Goal: Book appointment/travel/reservation

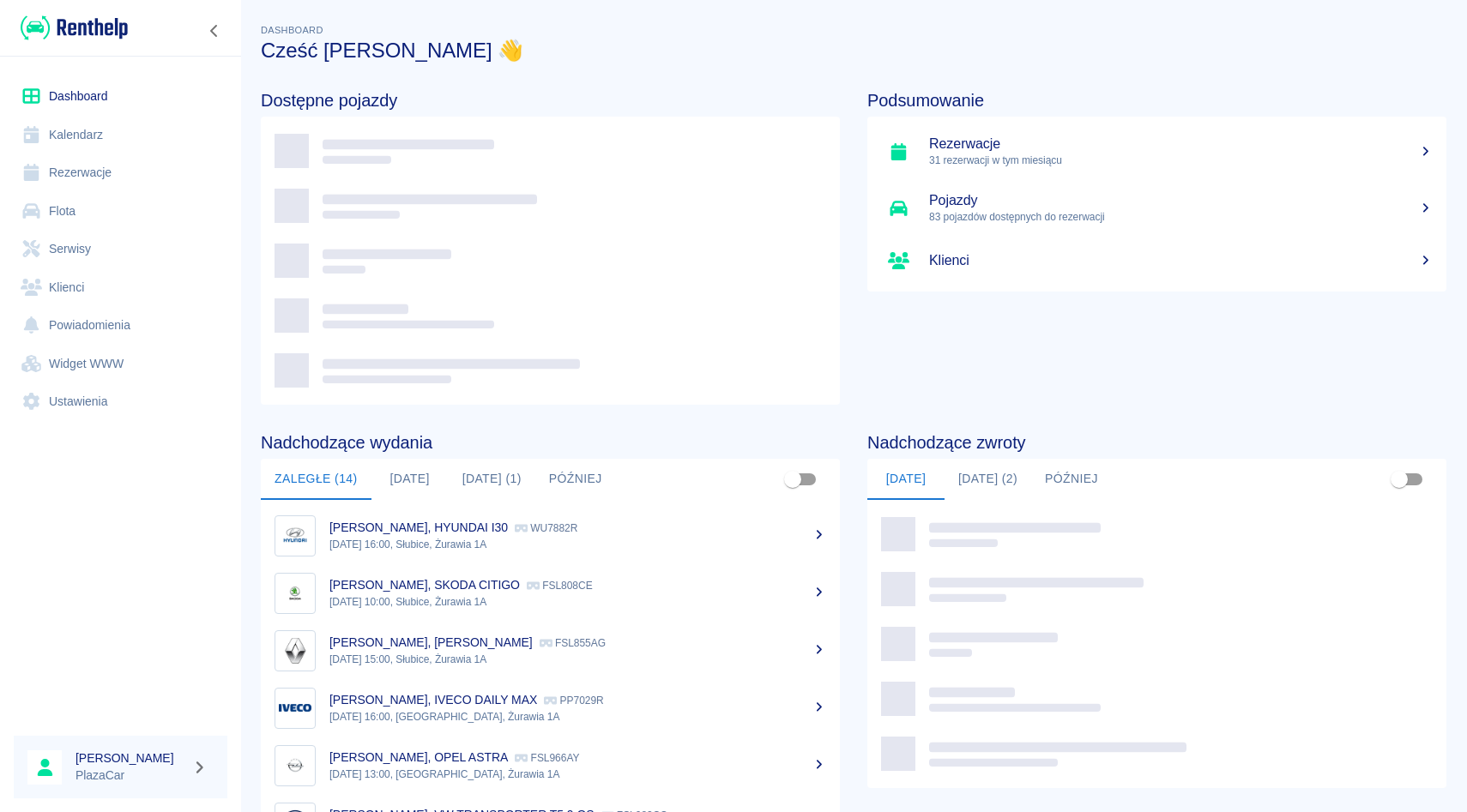
click at [119, 174] on link "Rezerwacje" at bounding box center [120, 173] width 214 height 39
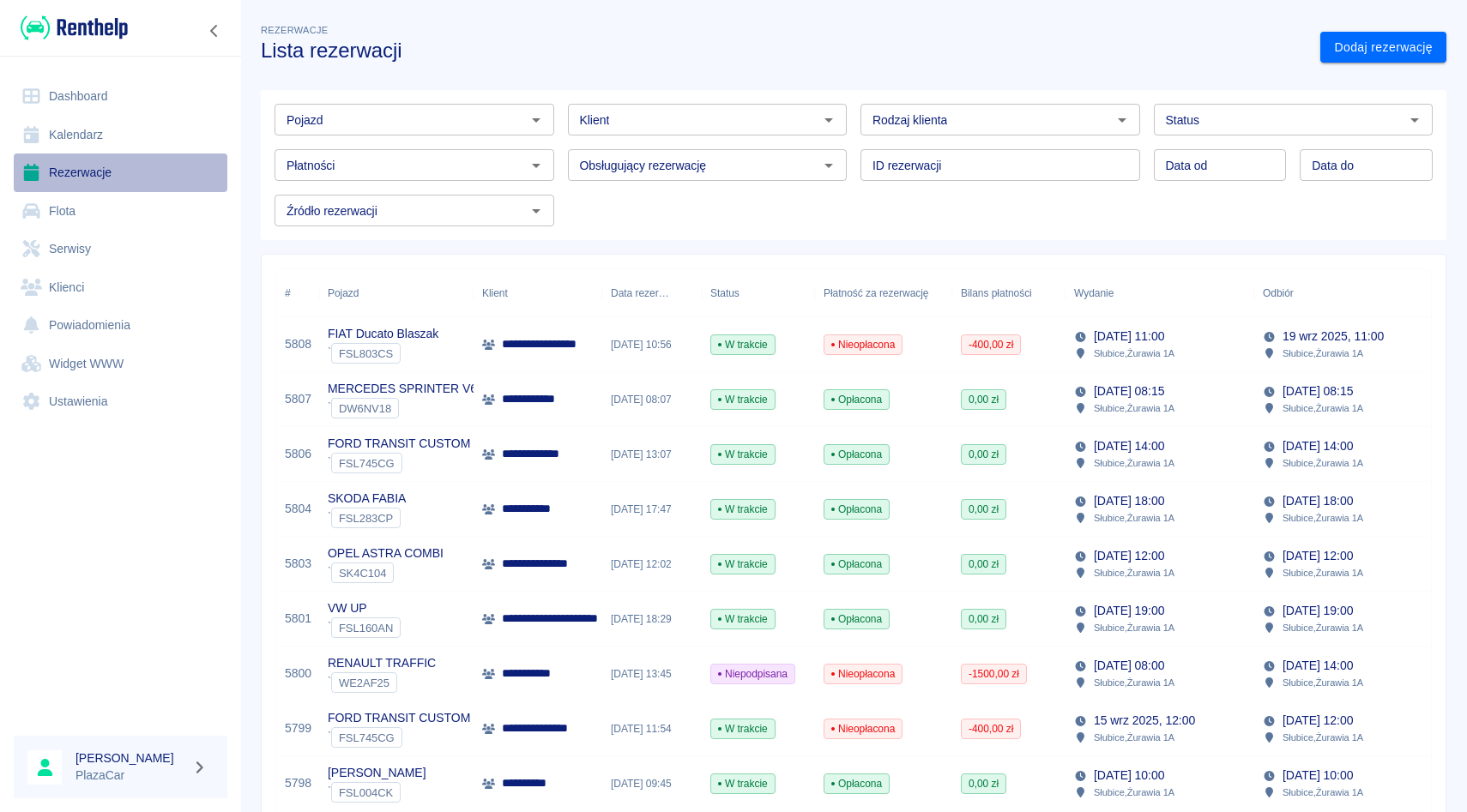
click at [101, 178] on link "Rezerwacje" at bounding box center [120, 173] width 214 height 39
click at [1358, 50] on link "Dodaj rezerwację" at bounding box center [1384, 48] width 126 height 32
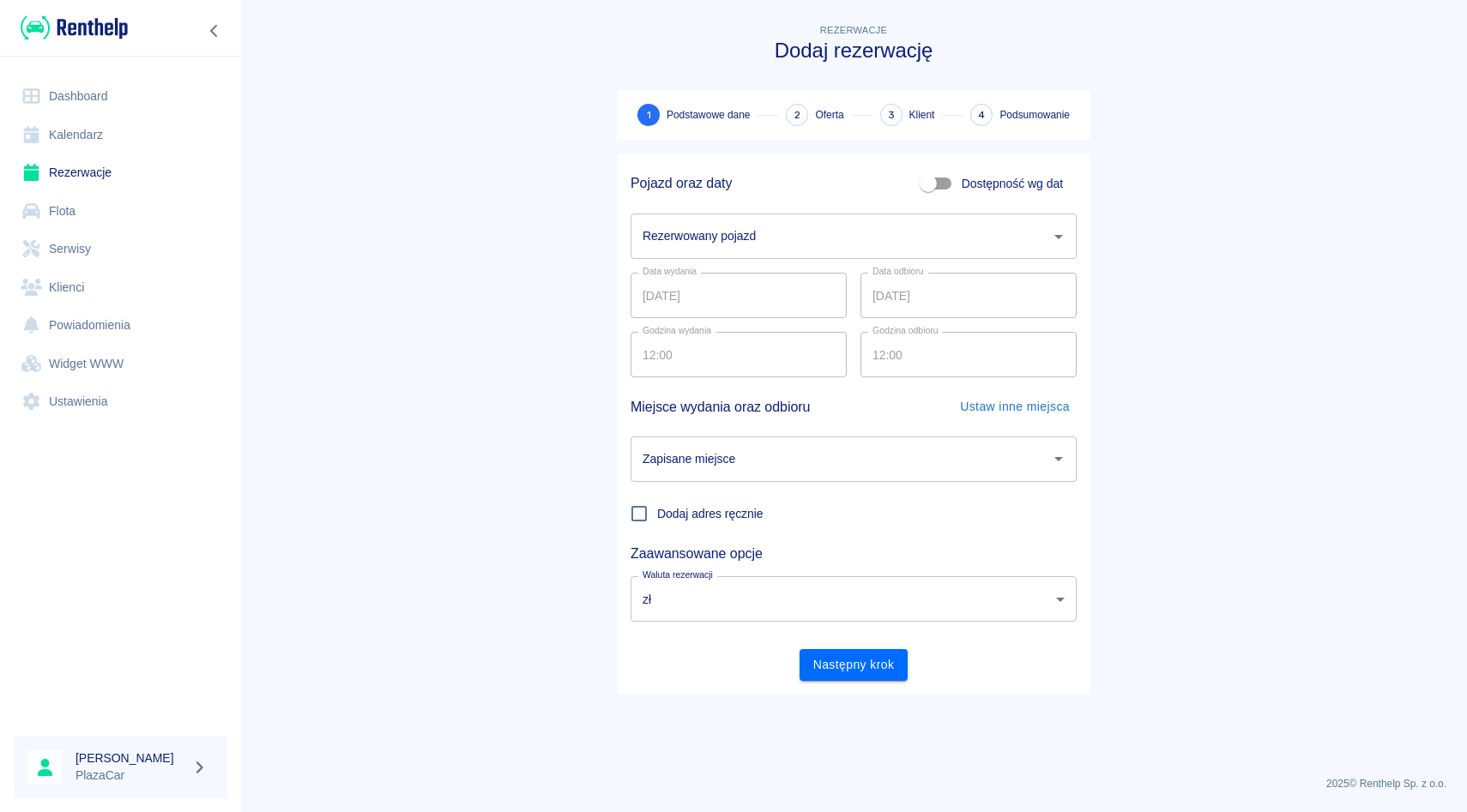
click at [698, 255] on div "Rezerwowany pojazd" at bounding box center [853, 236] width 446 height 46
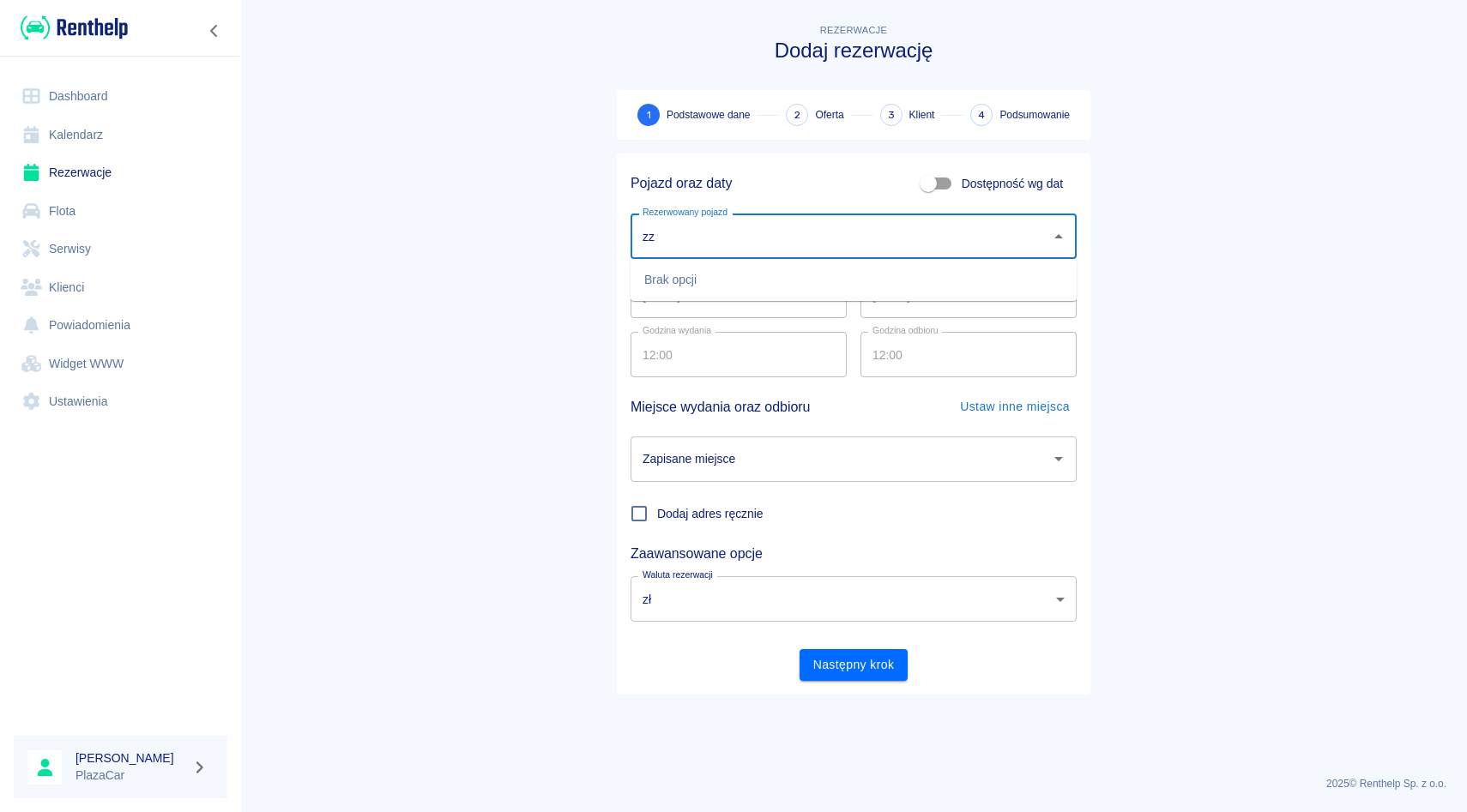
type input "z"
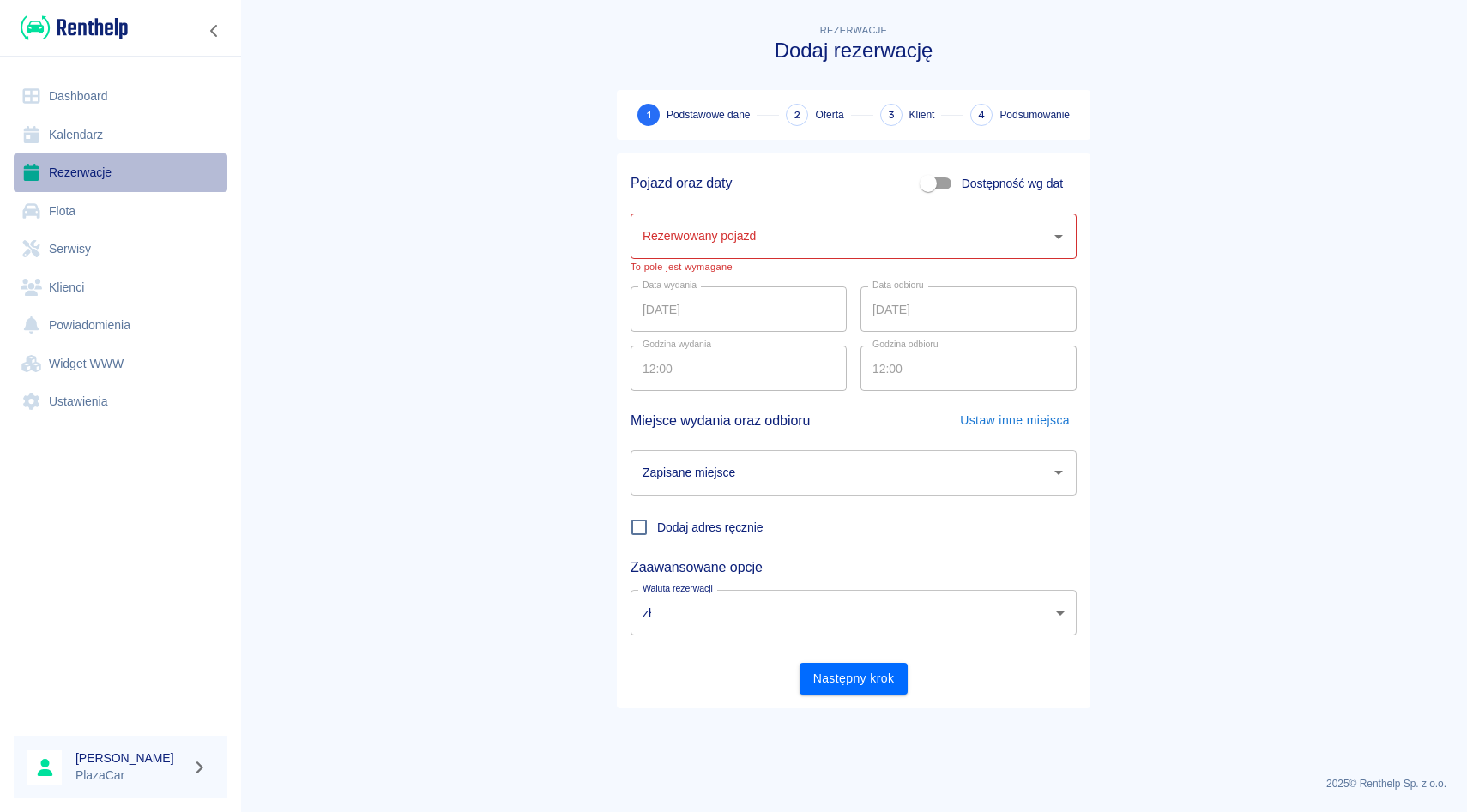
click at [109, 180] on link "Rezerwacje" at bounding box center [120, 173] width 214 height 39
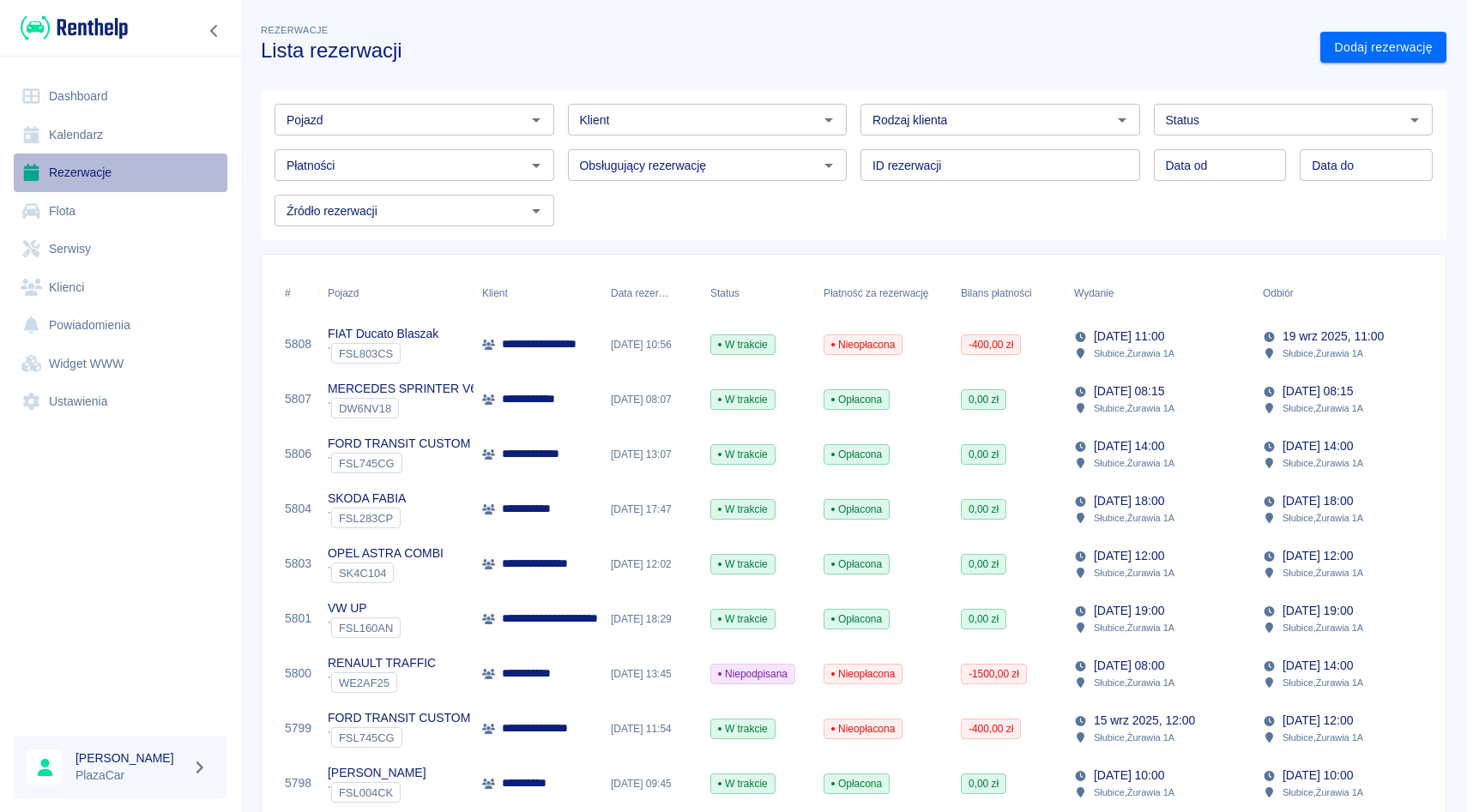
click at [81, 177] on link "Rezerwacje" at bounding box center [120, 173] width 214 height 39
click at [1402, 62] on link "Dodaj rezerwację" at bounding box center [1384, 48] width 126 height 32
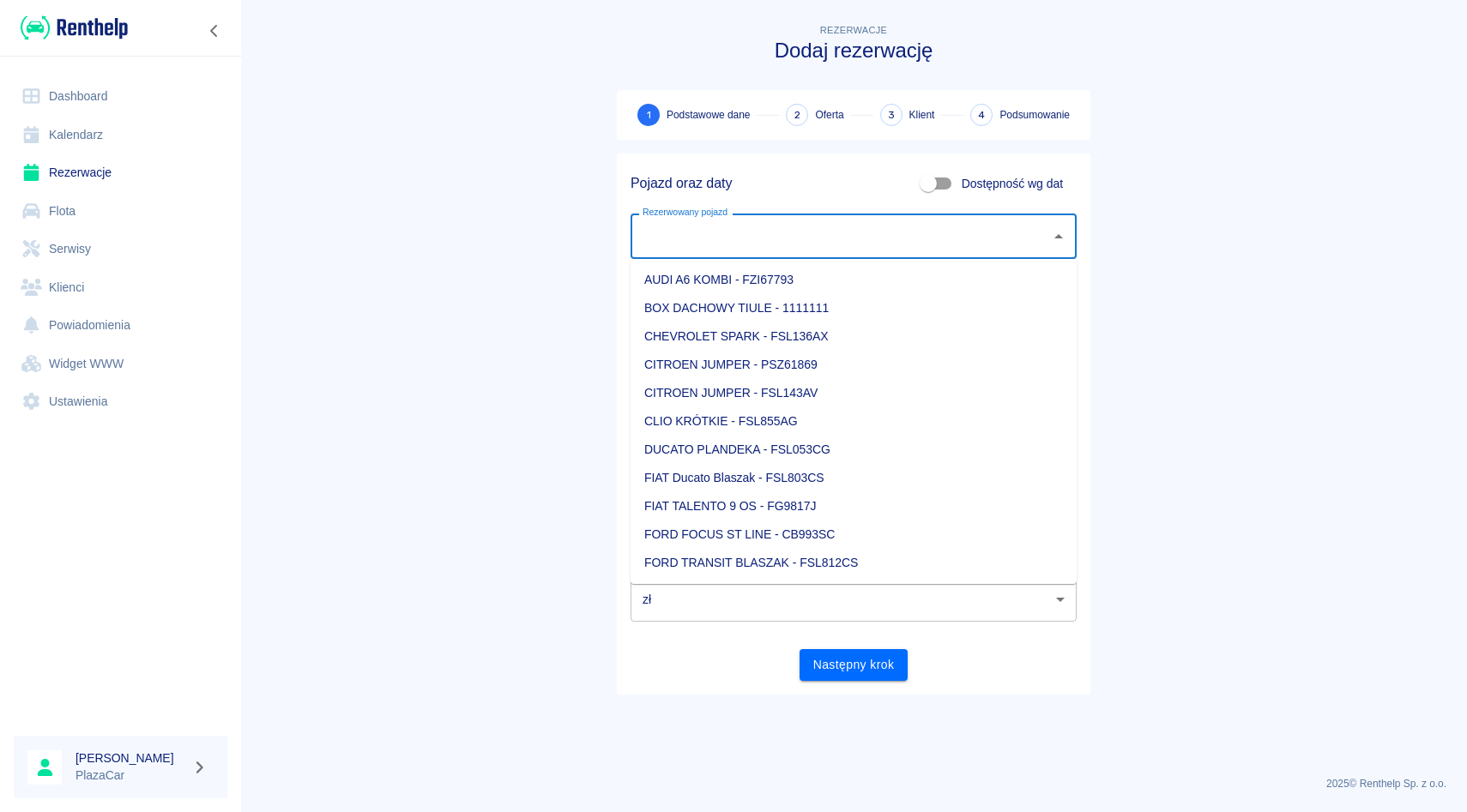
click at [721, 236] on input "Rezerwowany pojazd" at bounding box center [841, 236] width 405 height 30
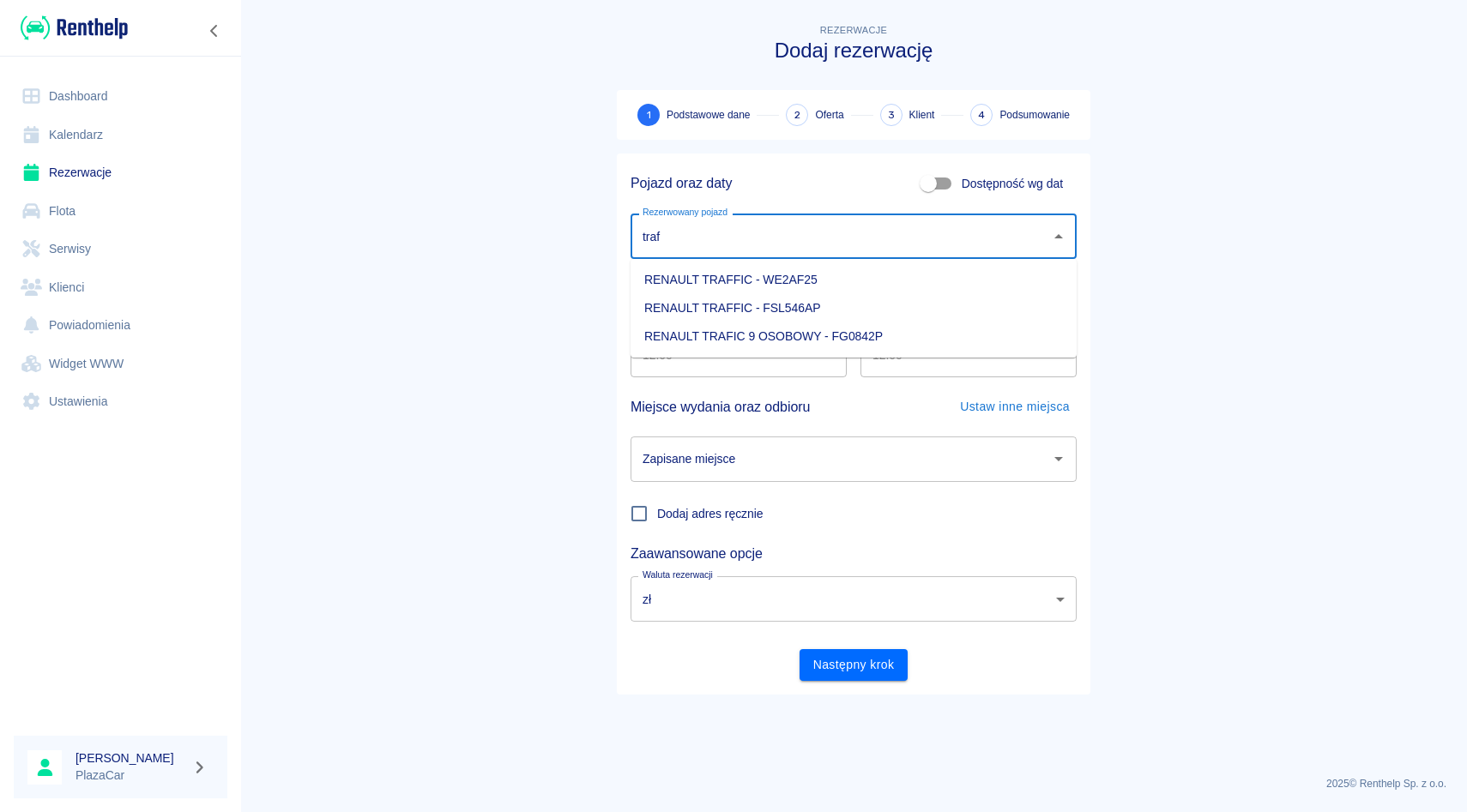
type input "traf"
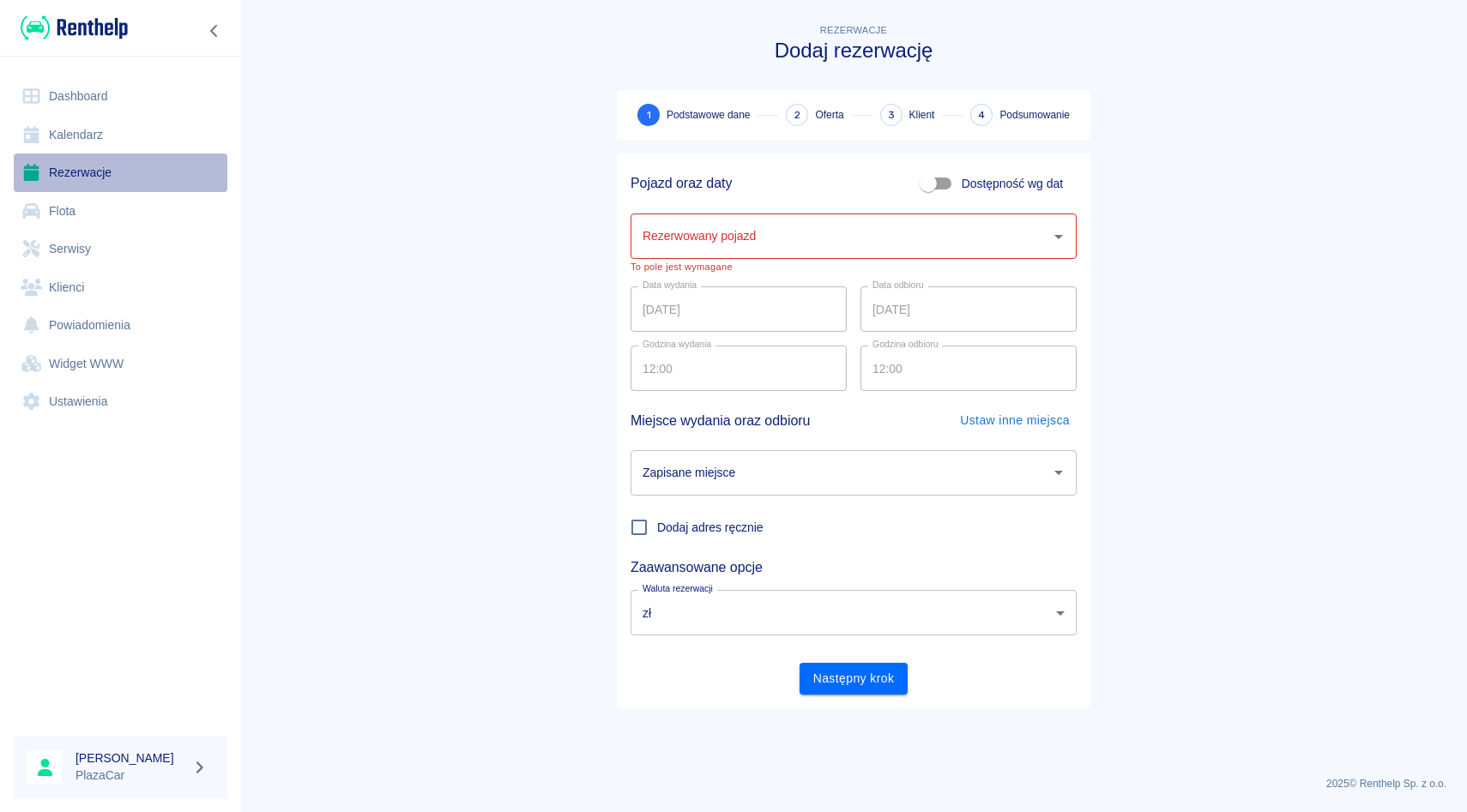
click at [135, 175] on link "Rezerwacje" at bounding box center [120, 173] width 214 height 39
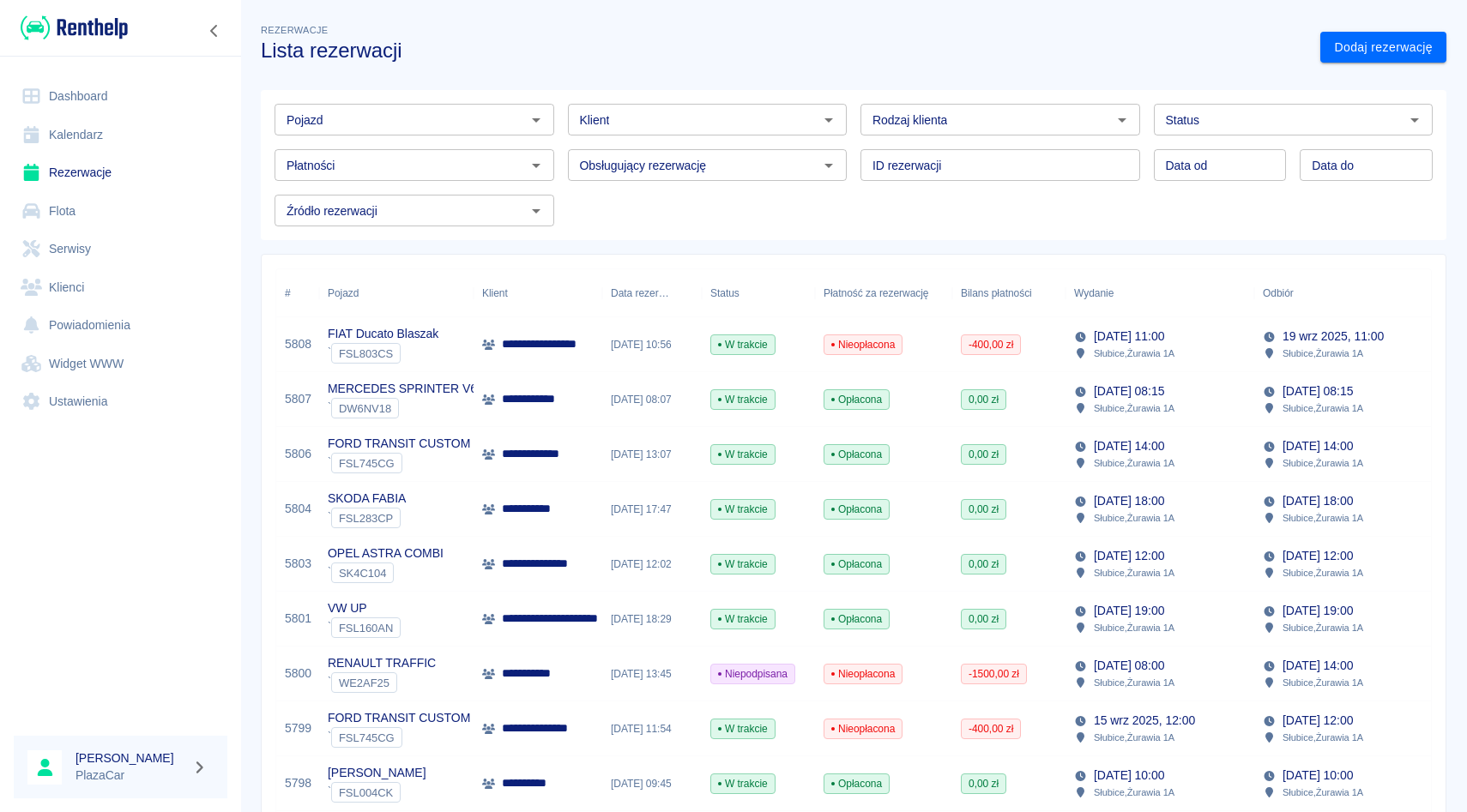
click at [500, 110] on input "Pojazd" at bounding box center [400, 120] width 241 height 22
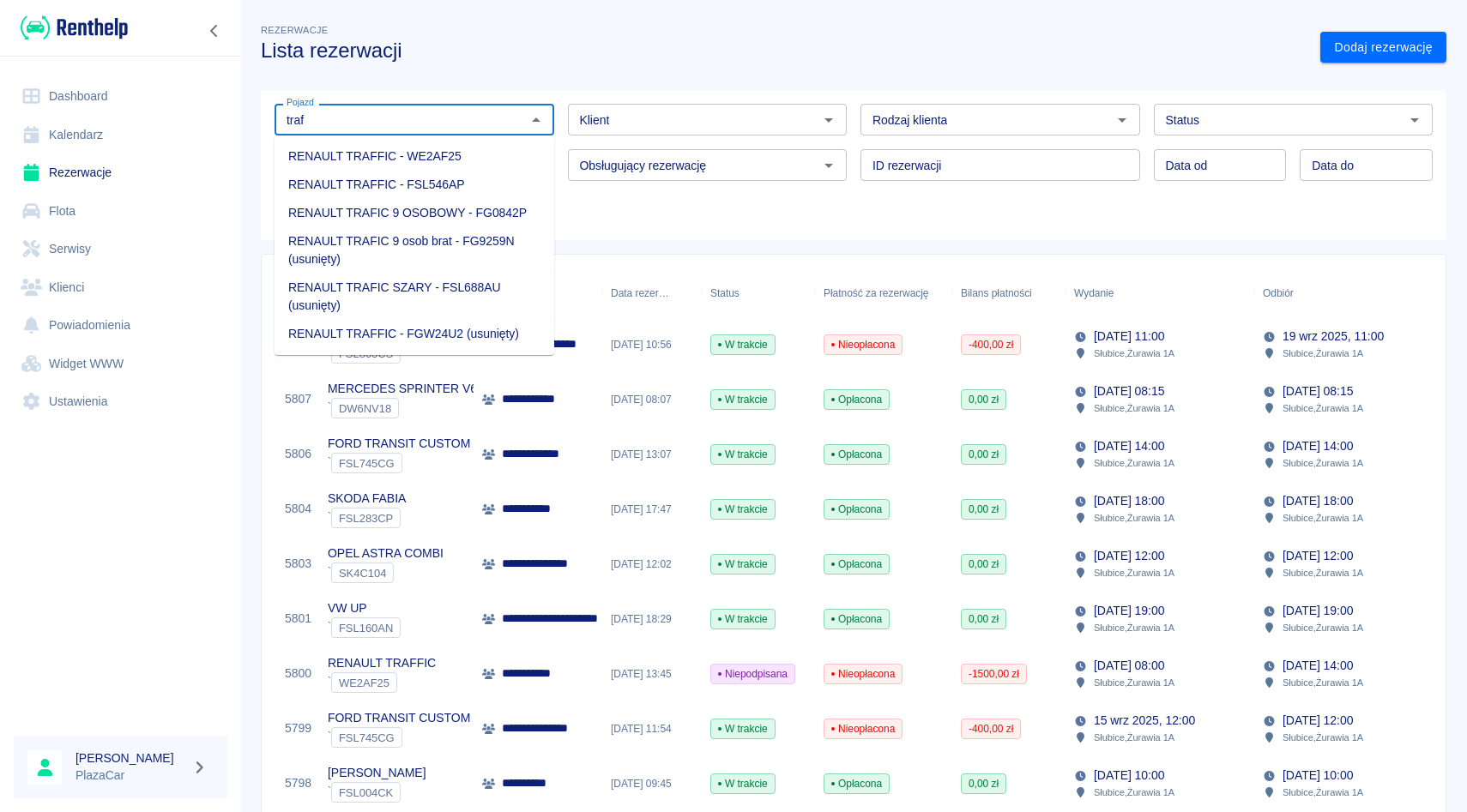
click at [479, 151] on li "RENAULT TRAFFIC - WE2AF25" at bounding box center [414, 156] width 280 height 29
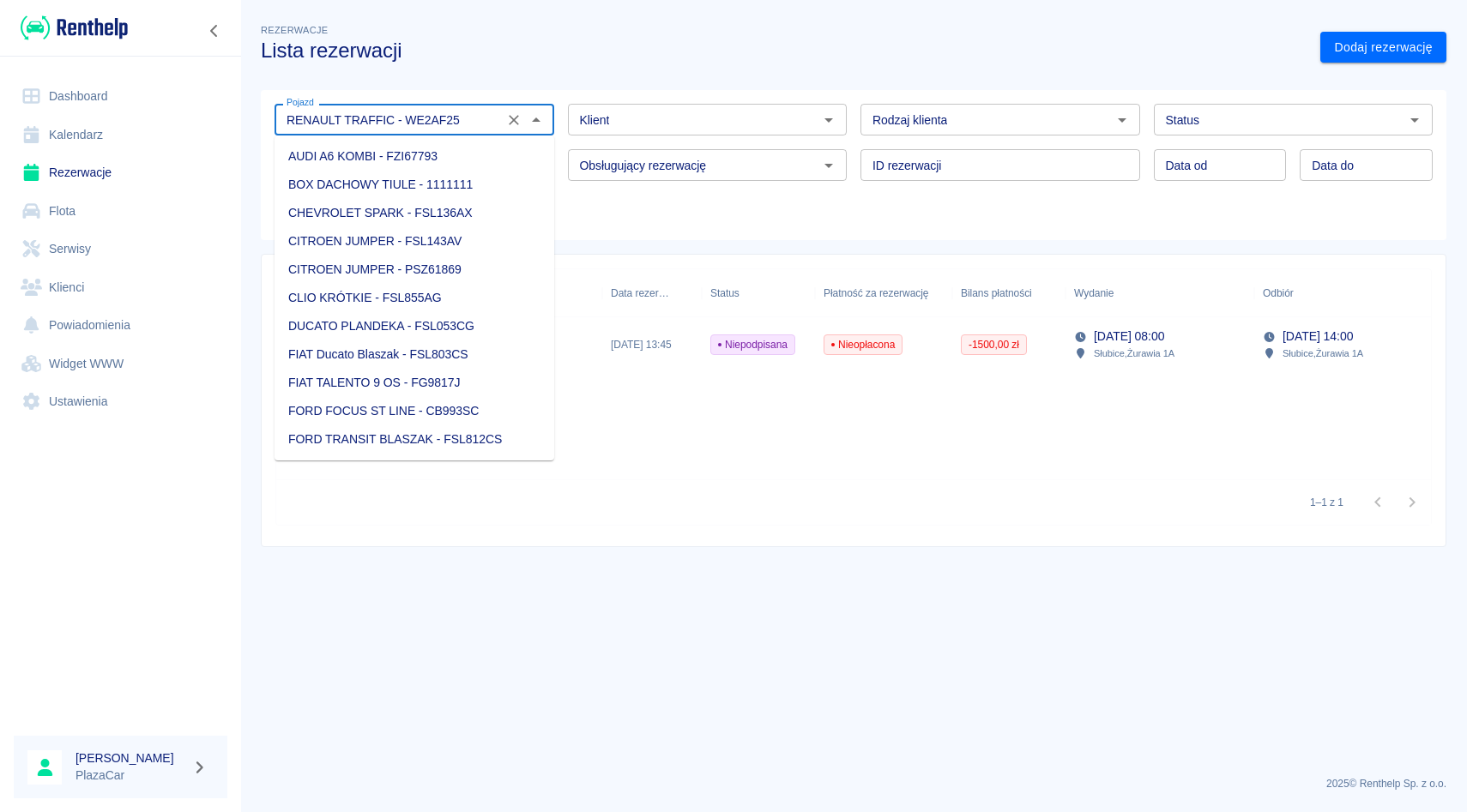
click at [487, 119] on input "RENAULT TRAFFIC - WE2AF25" at bounding box center [389, 120] width 219 height 22
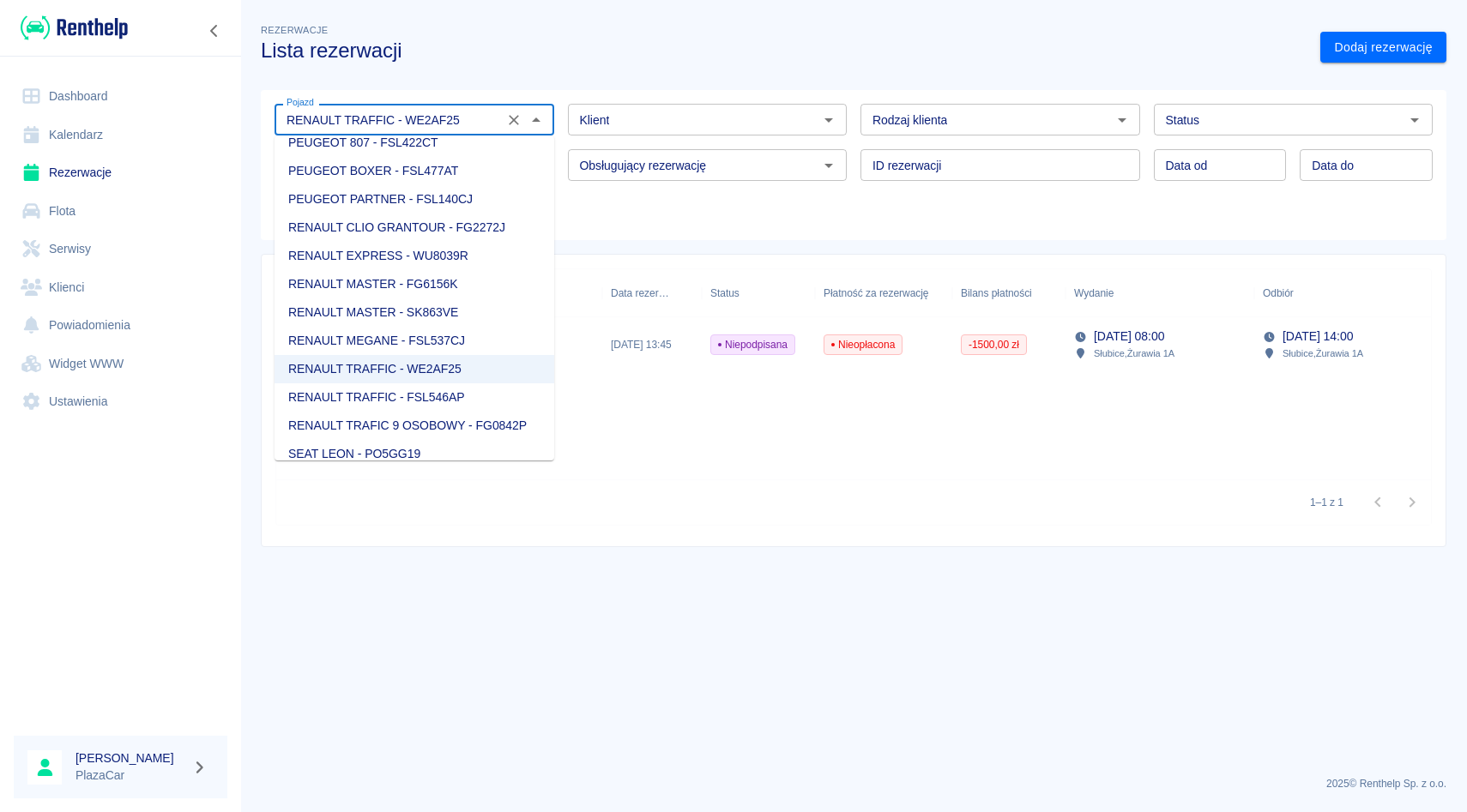
scroll to position [1517, 0]
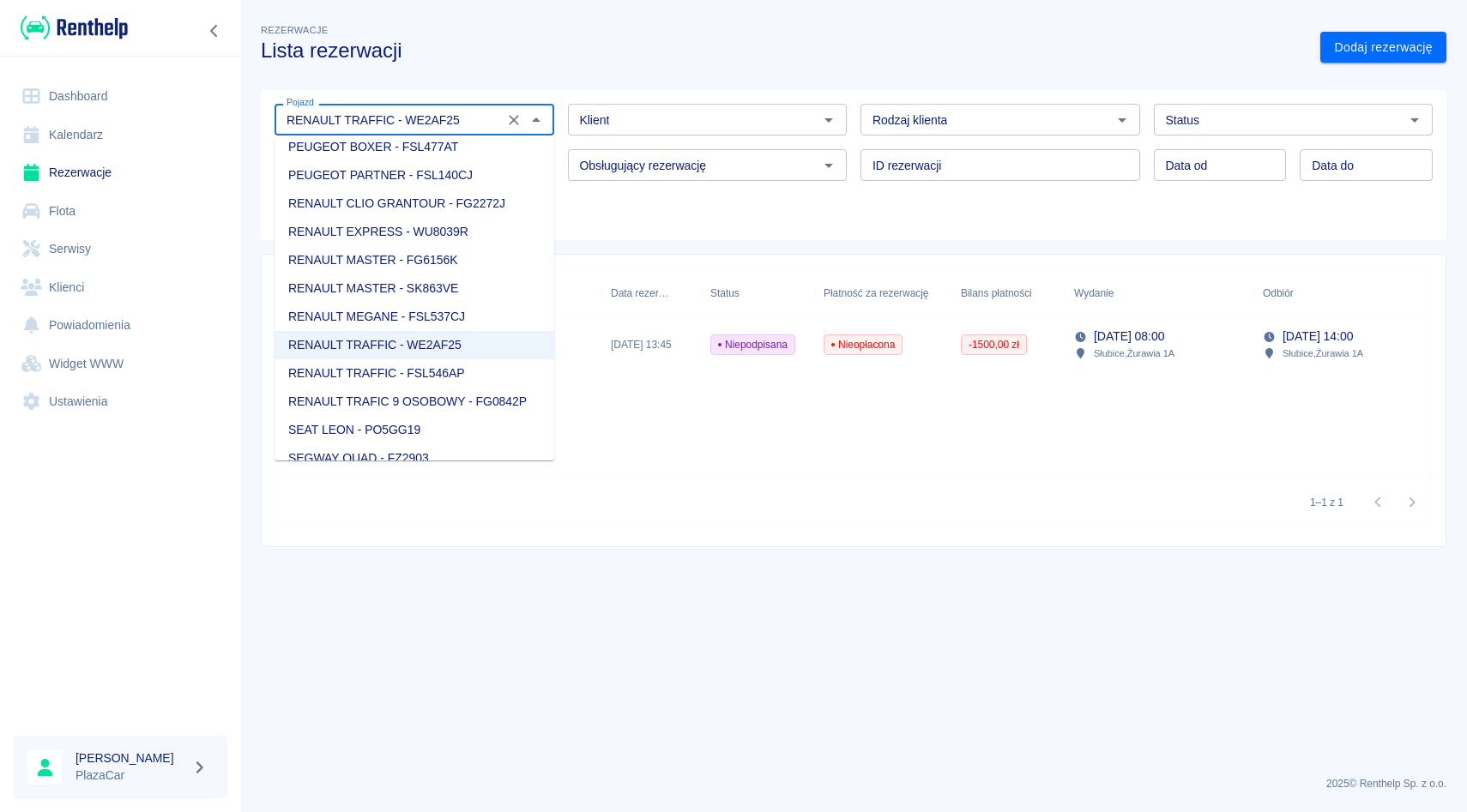
click at [491, 404] on li "RENAULT TRAFIC 9 OSOBOWY - FG0842P" at bounding box center [414, 401] width 280 height 29
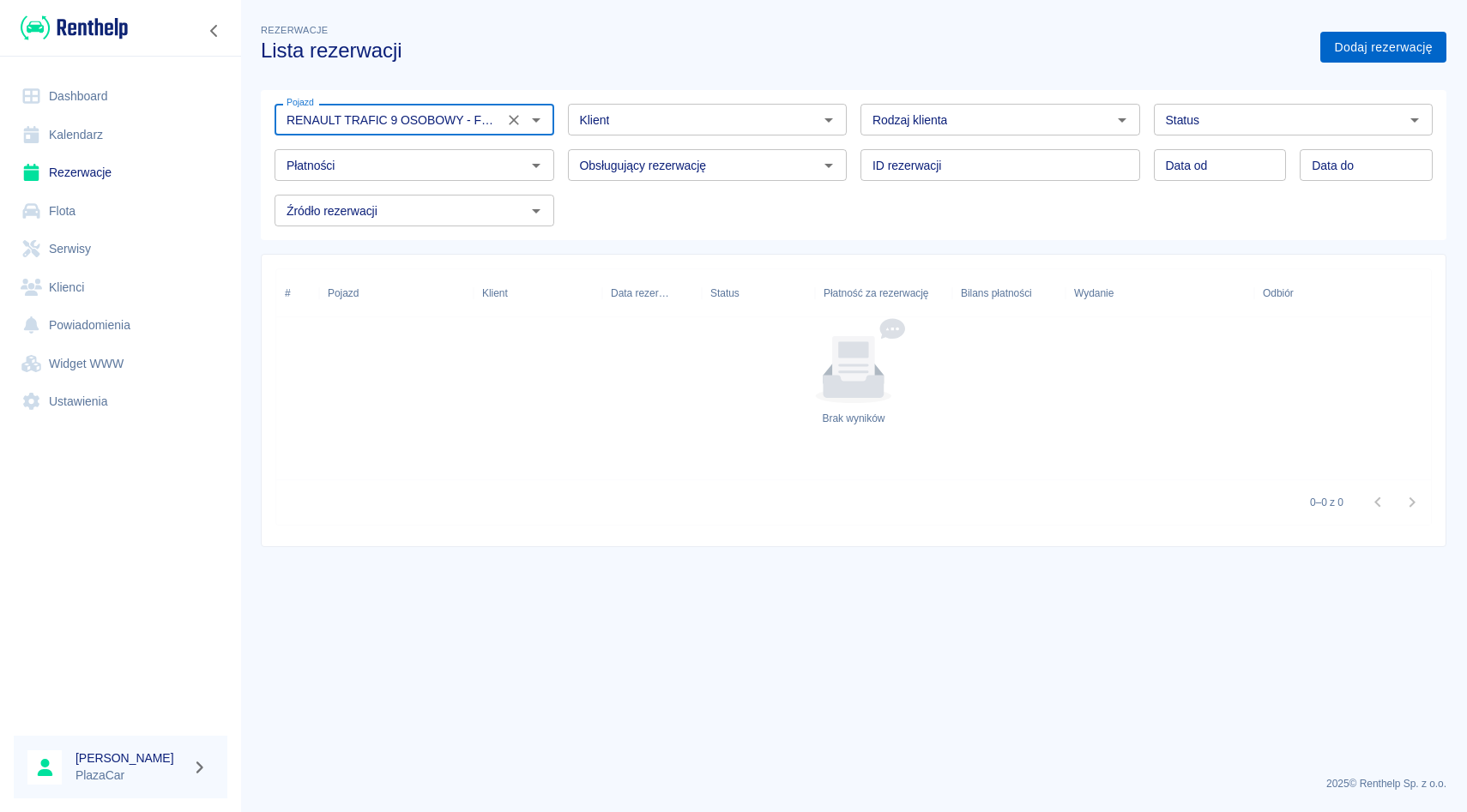
type input "RENAULT TRAFIC 9 OSOBOWY - FG0842P"
click at [1401, 56] on link "Dodaj rezerwację" at bounding box center [1384, 48] width 126 height 32
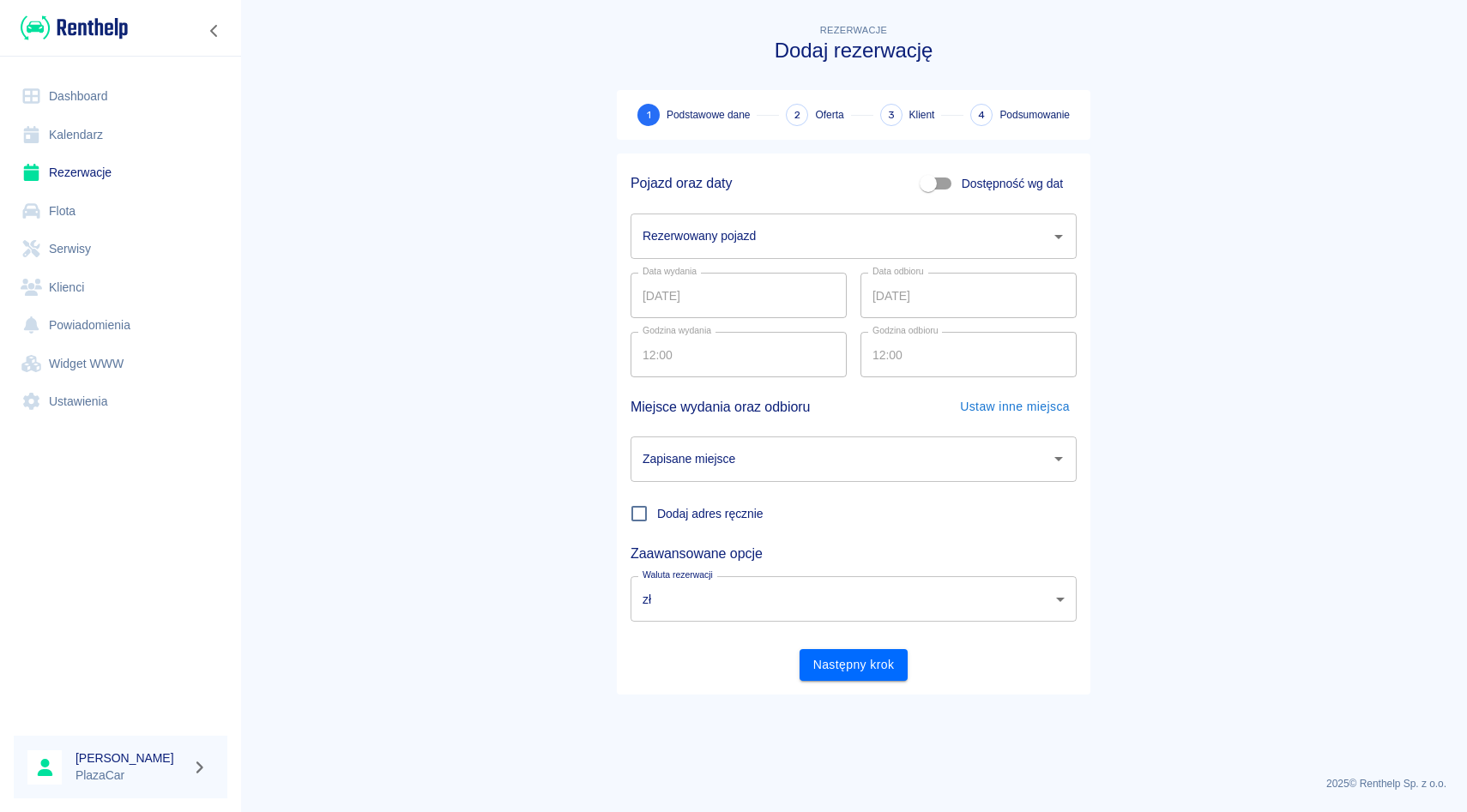
click at [814, 233] on input "Rezerwowany pojazd" at bounding box center [841, 236] width 405 height 30
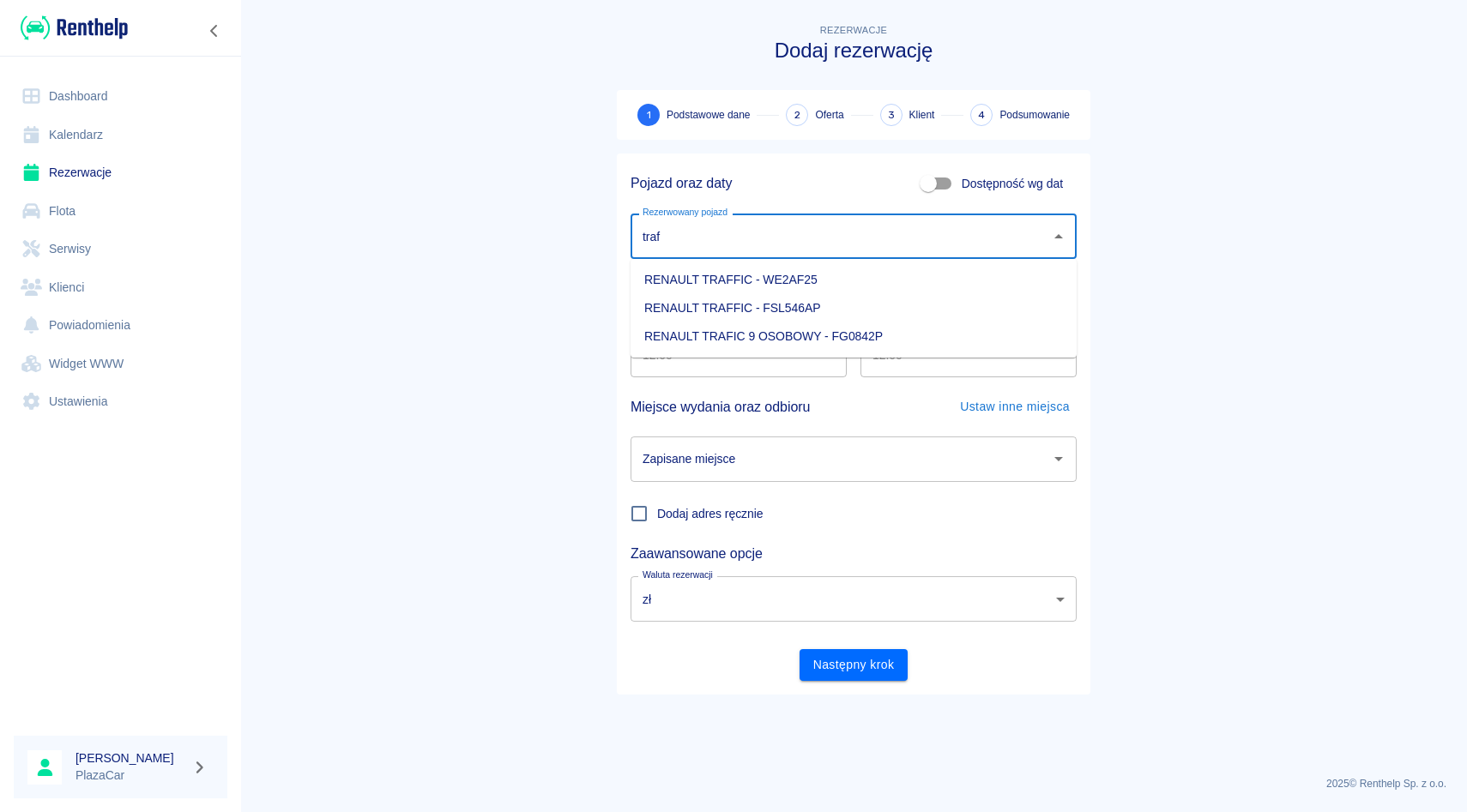
click at [902, 337] on li "RENAULT TRAFIC 9 OSOBOWY - FG0842P" at bounding box center [853, 337] width 446 height 29
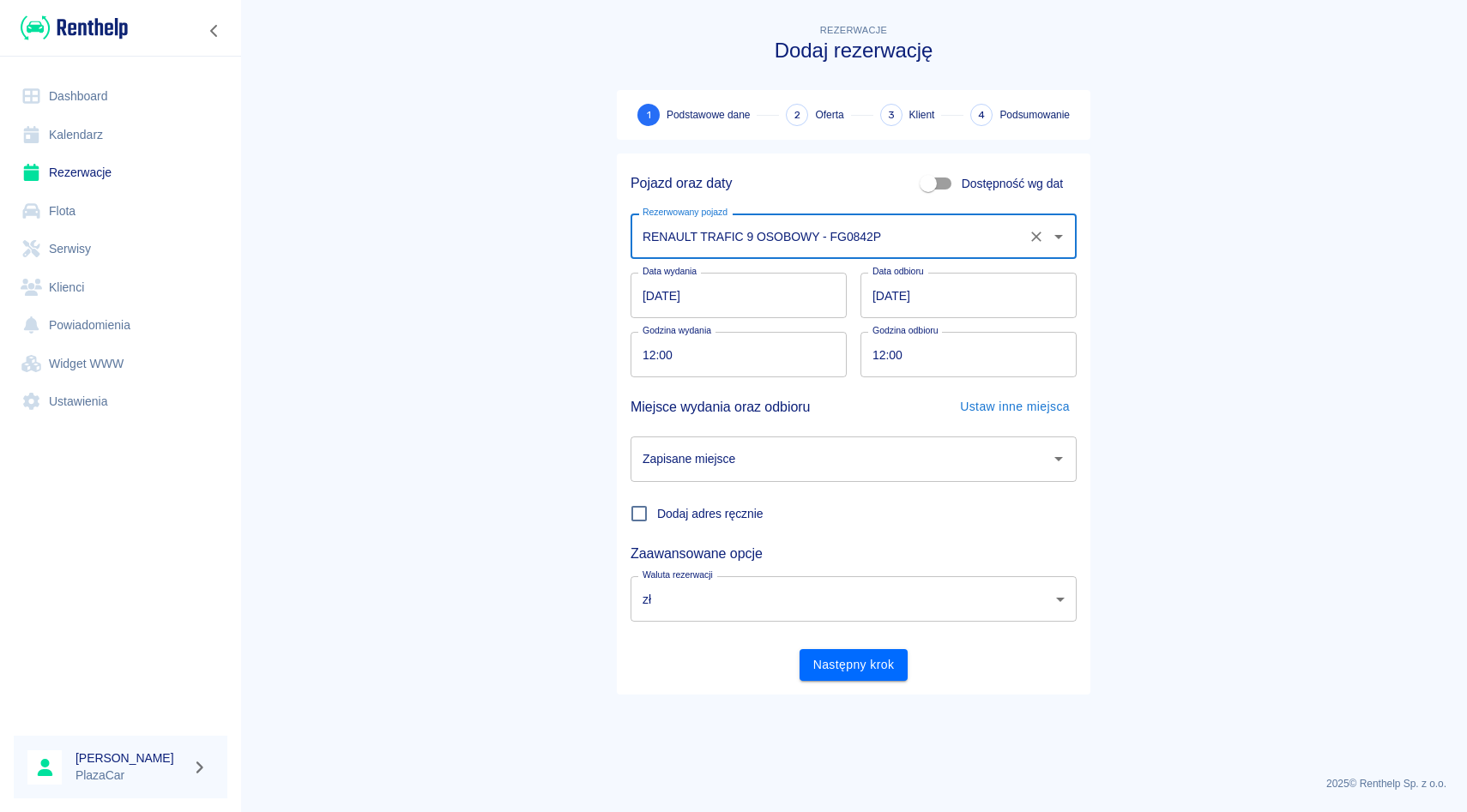
type input "RENAULT TRAFIC 9 OSOBOWY - FG0842P"
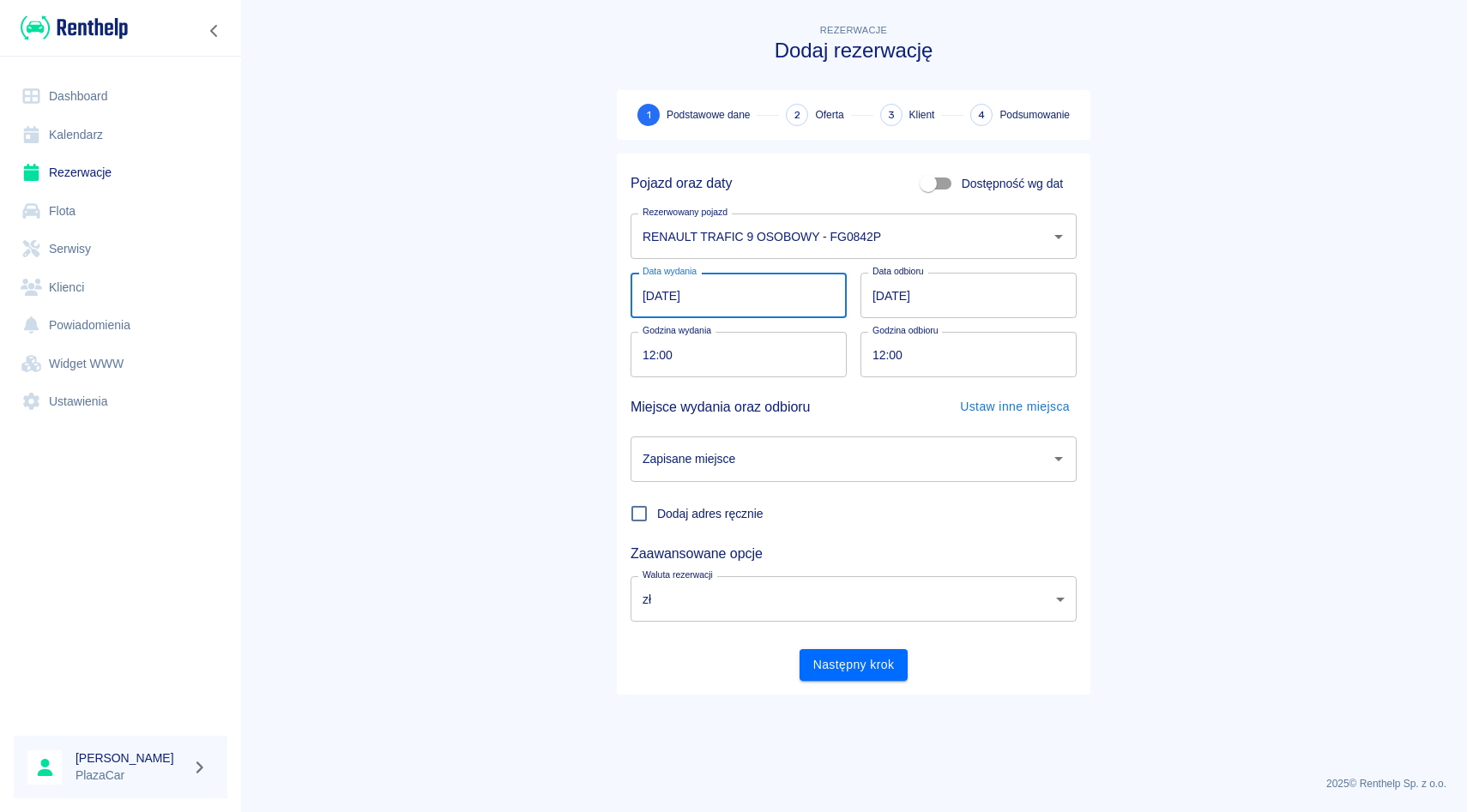
click at [737, 306] on input "[DATE]" at bounding box center [739, 296] width 217 height 46
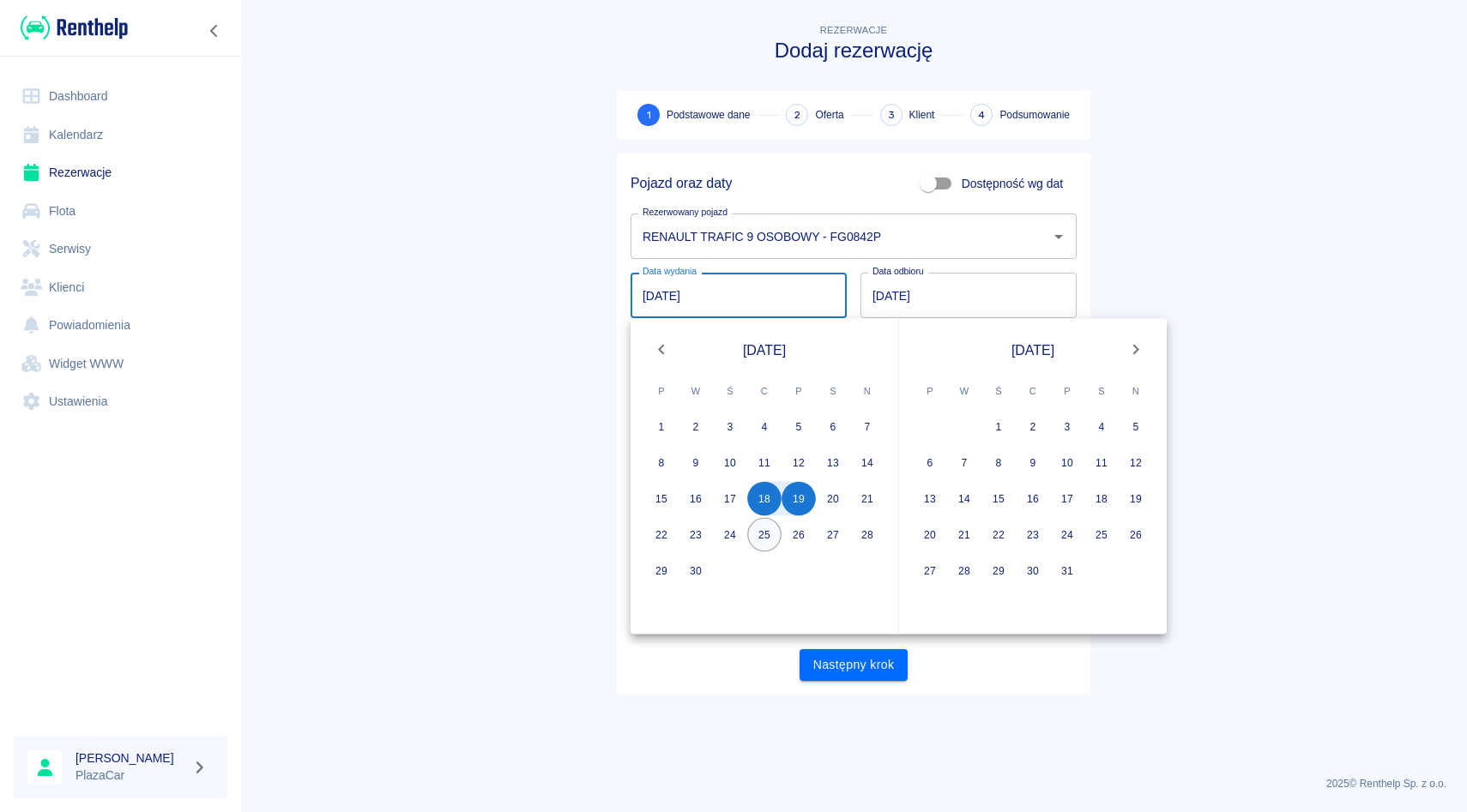
click at [772, 539] on button "25" at bounding box center [764, 535] width 35 height 35
type input "[DATE]"
type input "DD.MM.YYYY"
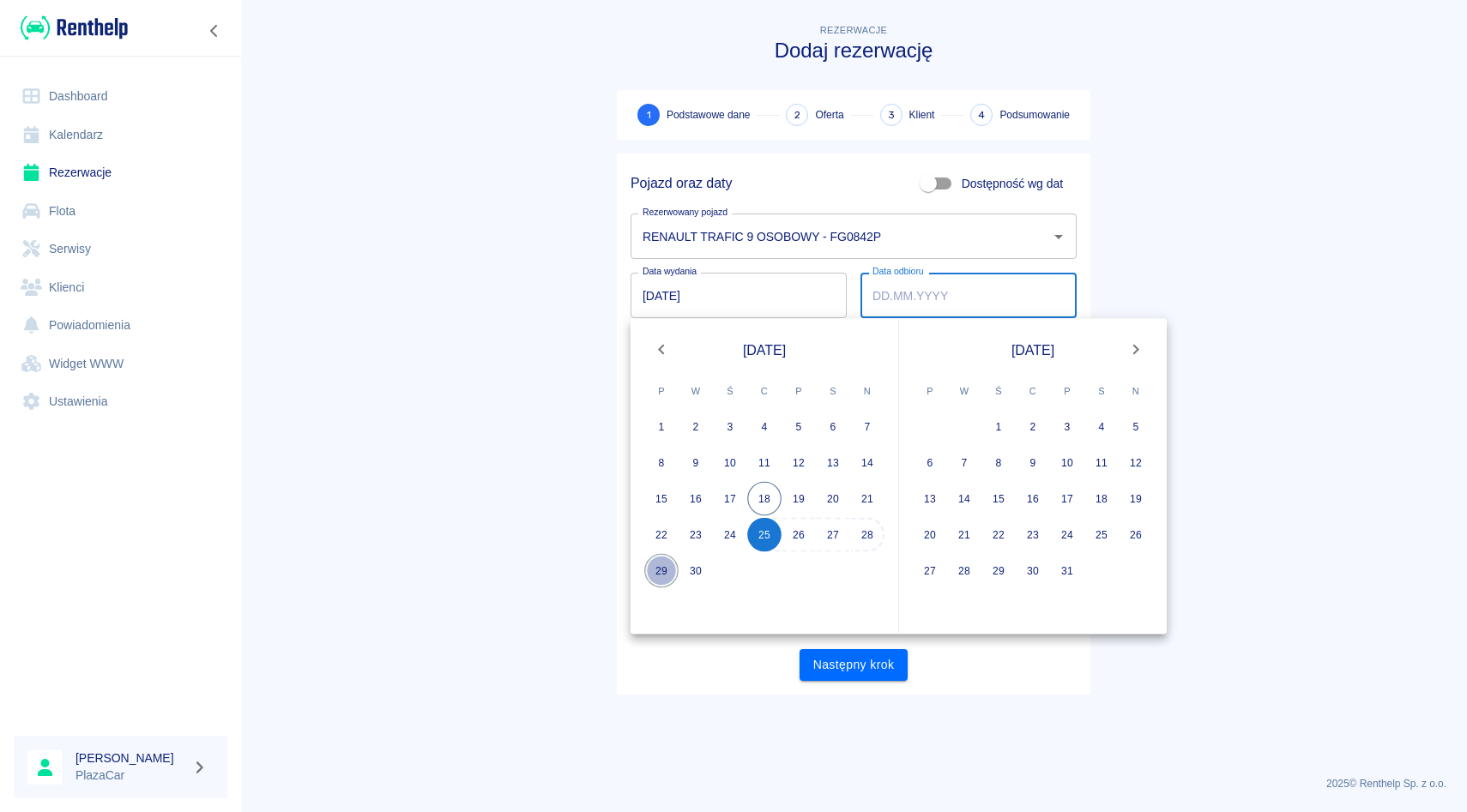
click at [672, 579] on button "29" at bounding box center [661, 571] width 35 height 35
type input "[DATE]"
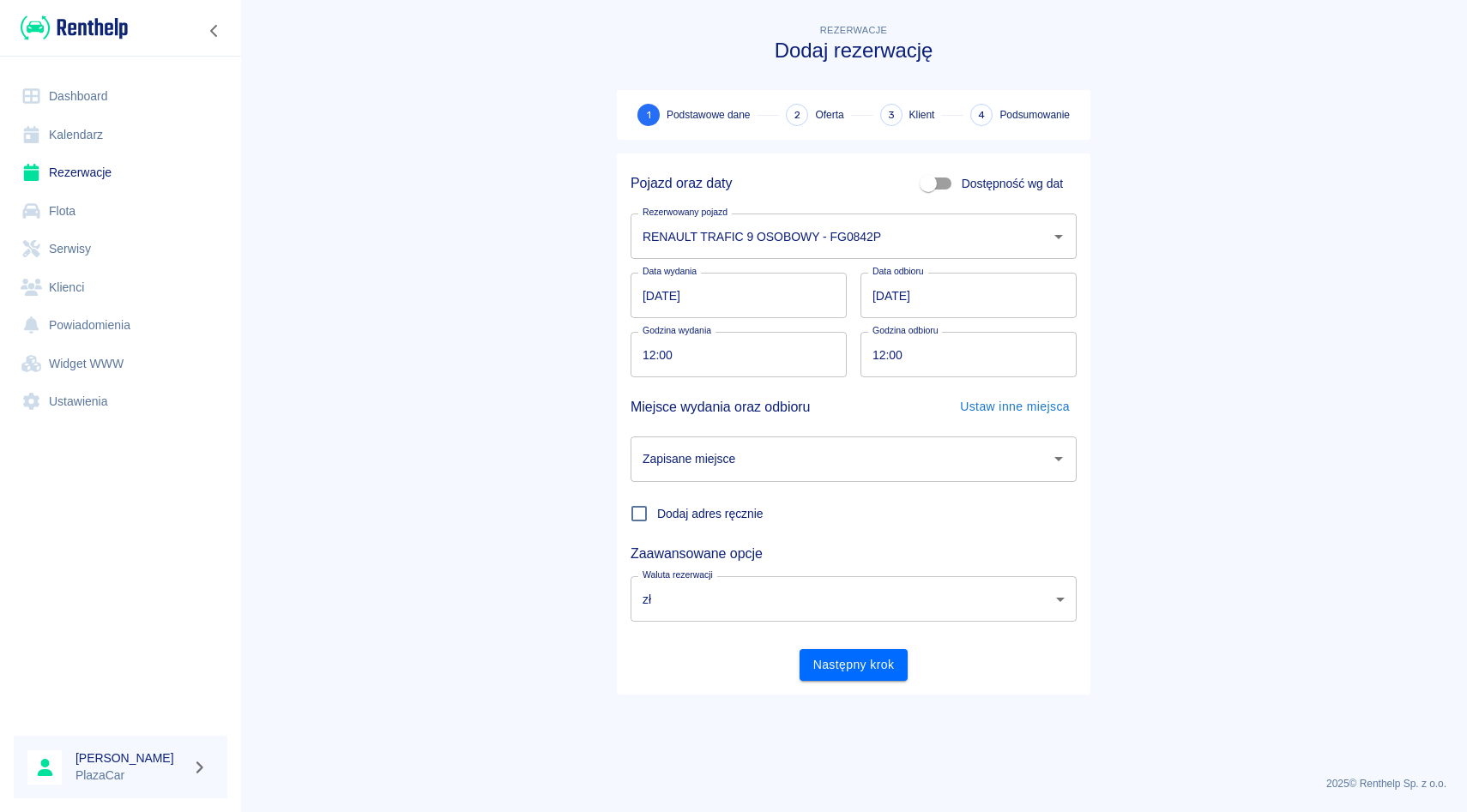
click at [846, 446] on input "Zapisane miejsce" at bounding box center [841, 459] width 405 height 30
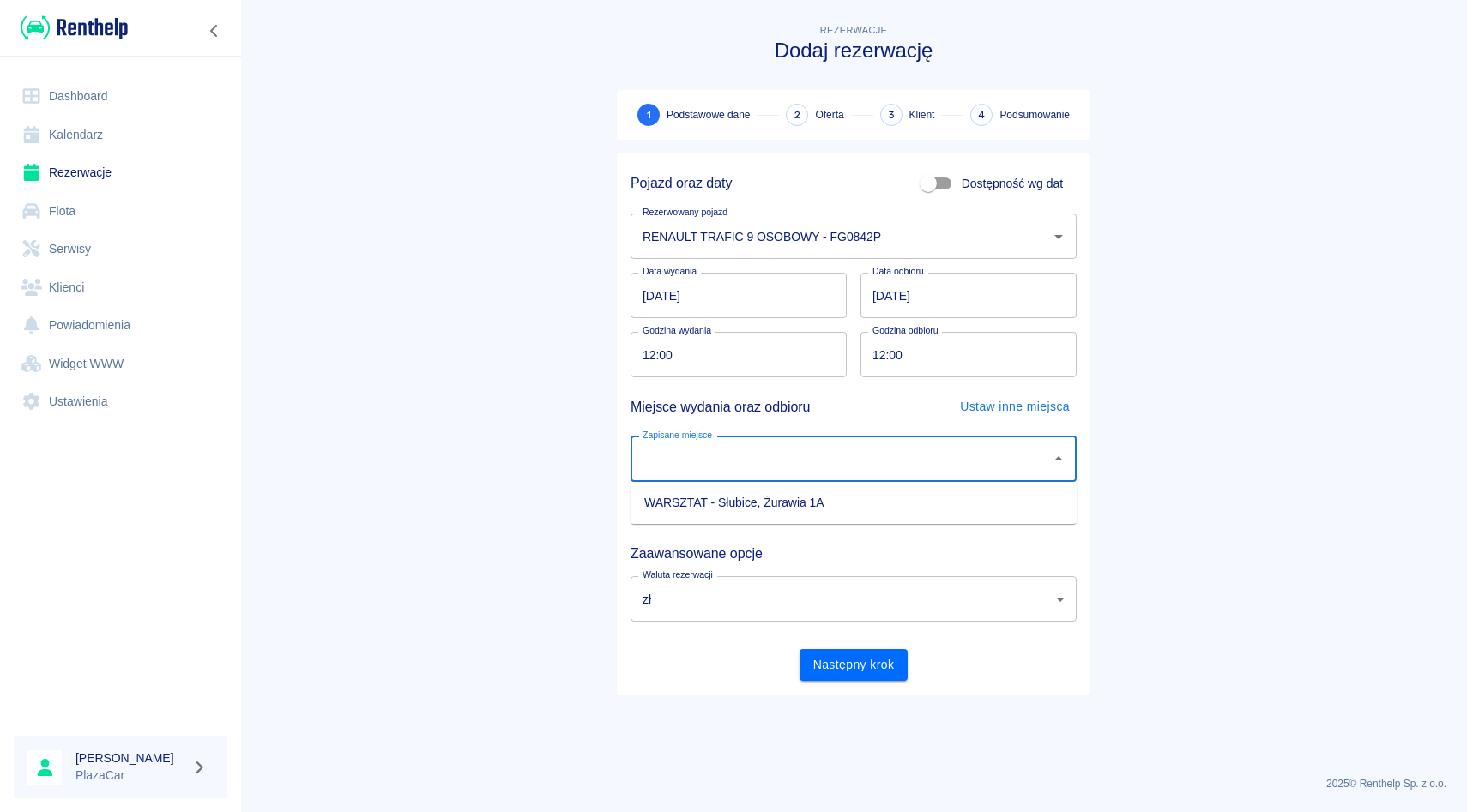
click at [814, 503] on li "WARSZTAT - Słubice, Żurawia 1A" at bounding box center [853, 502] width 446 height 29
type input "WARSZTAT - Słubice, Żurawia 1A"
click at [842, 663] on button "Następny krok" at bounding box center [854, 665] width 109 height 32
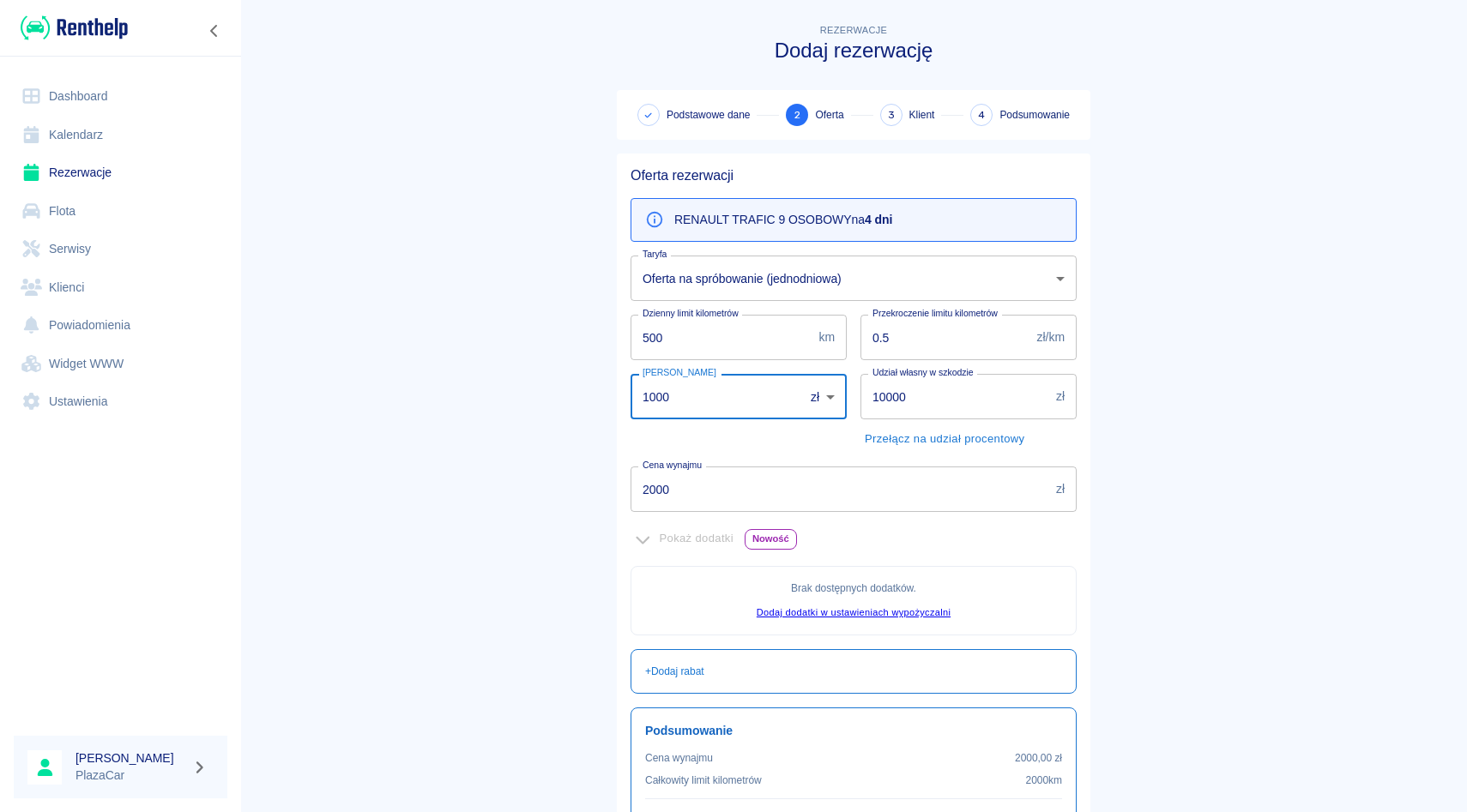
click at [659, 397] on input "1000" at bounding box center [711, 397] width 161 height 46
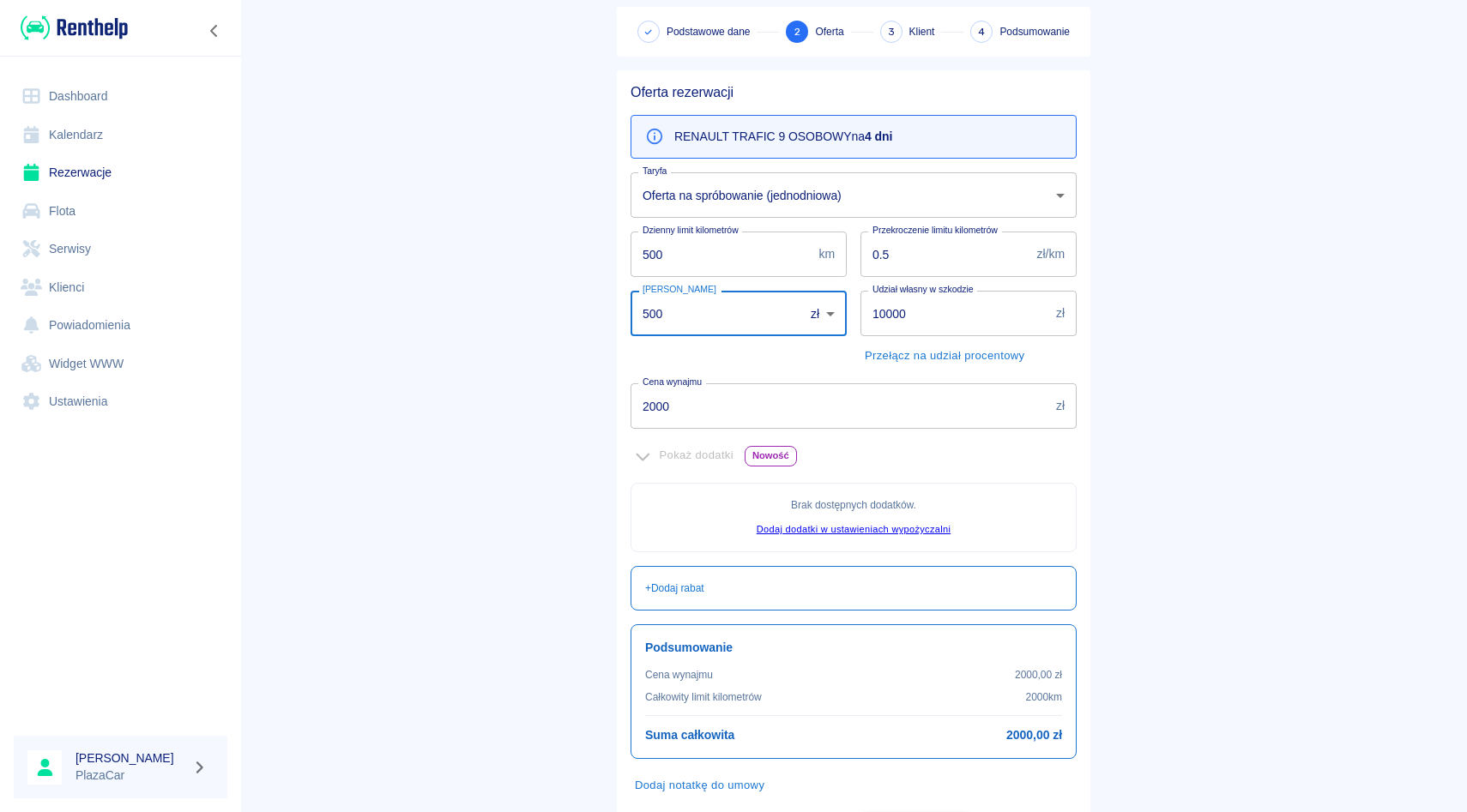
scroll to position [88, 0]
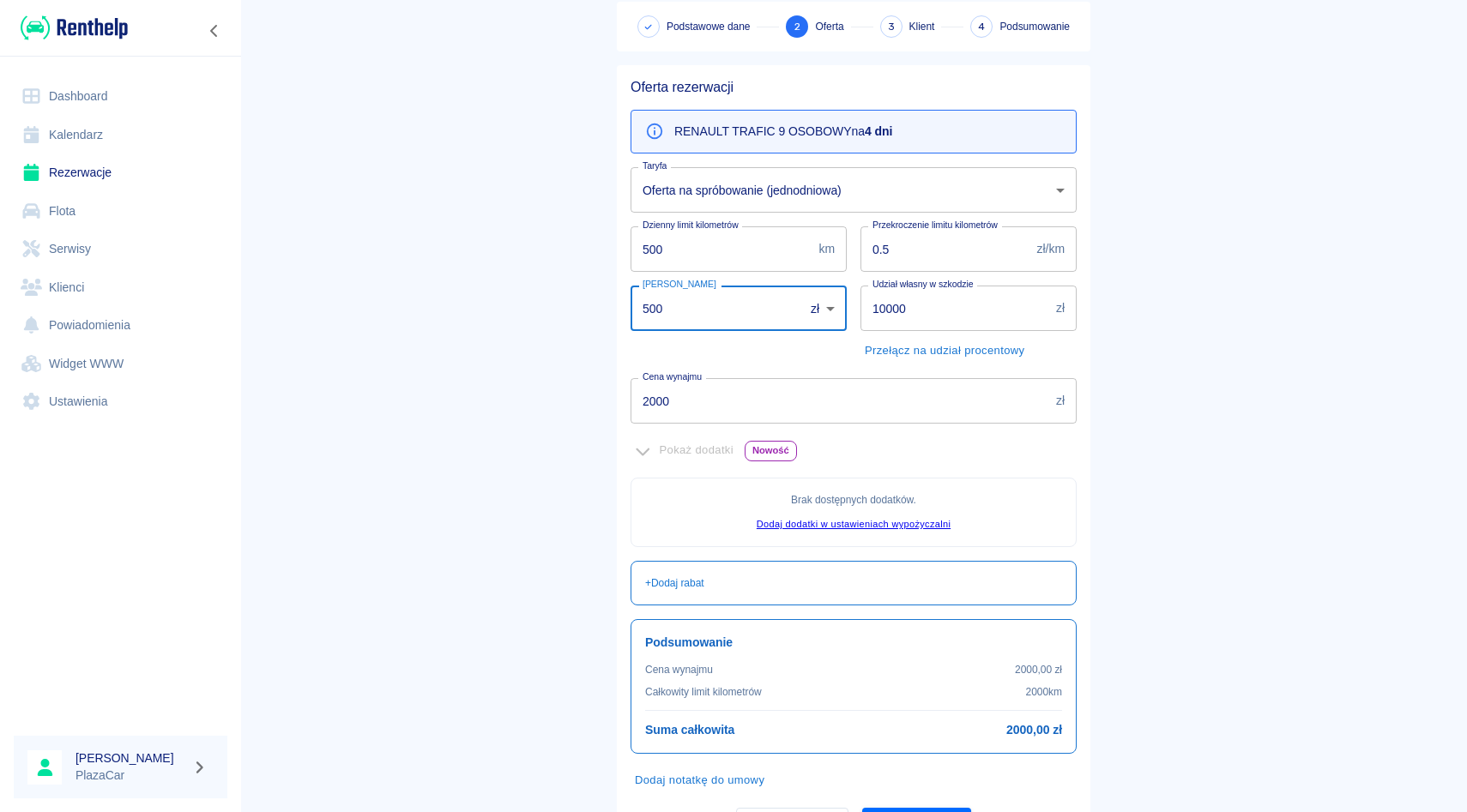
type input "500"
click at [654, 398] on input "2000" at bounding box center [840, 401] width 419 height 46
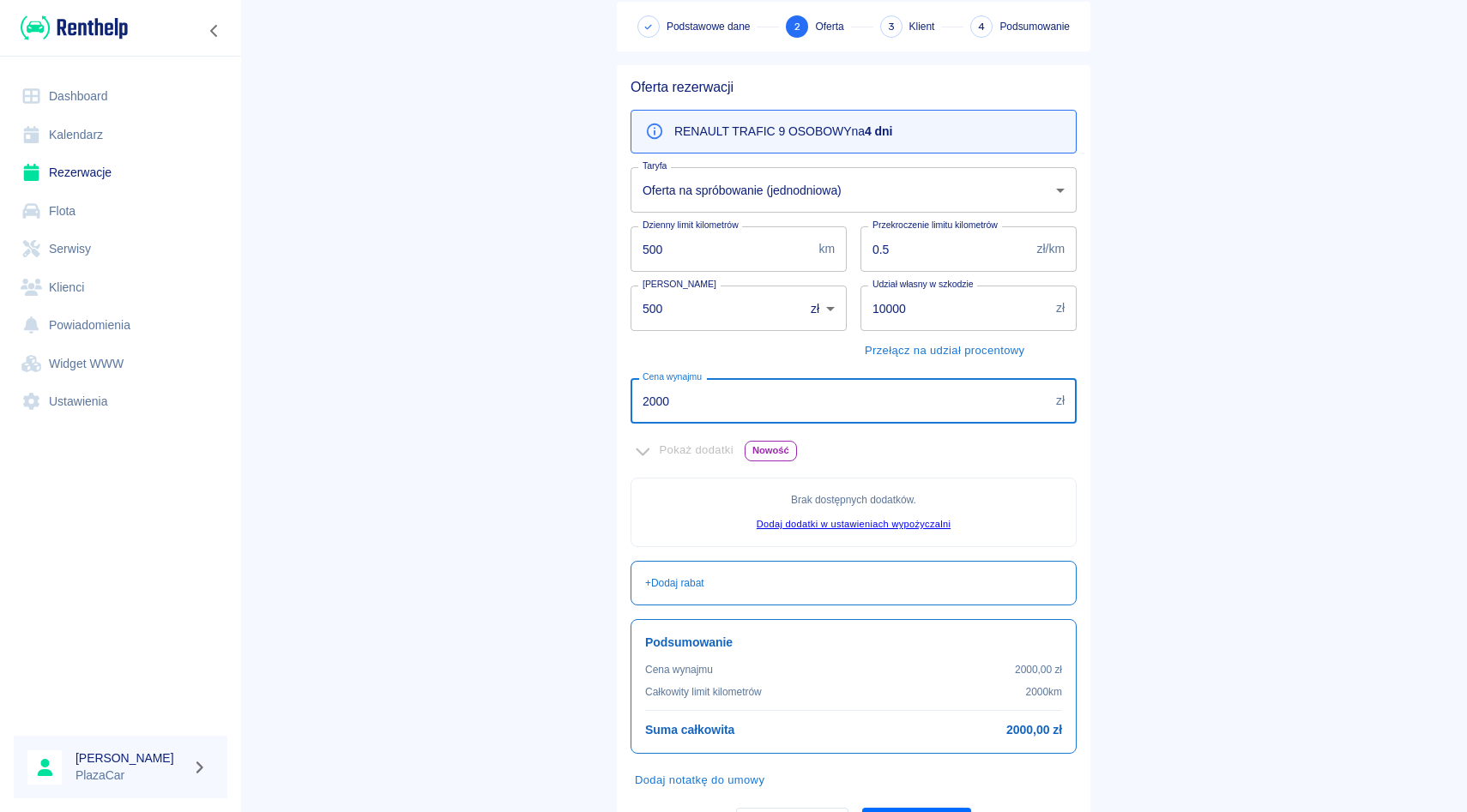
click at [654, 398] on input "2000" at bounding box center [840, 401] width 419 height 46
type input "9"
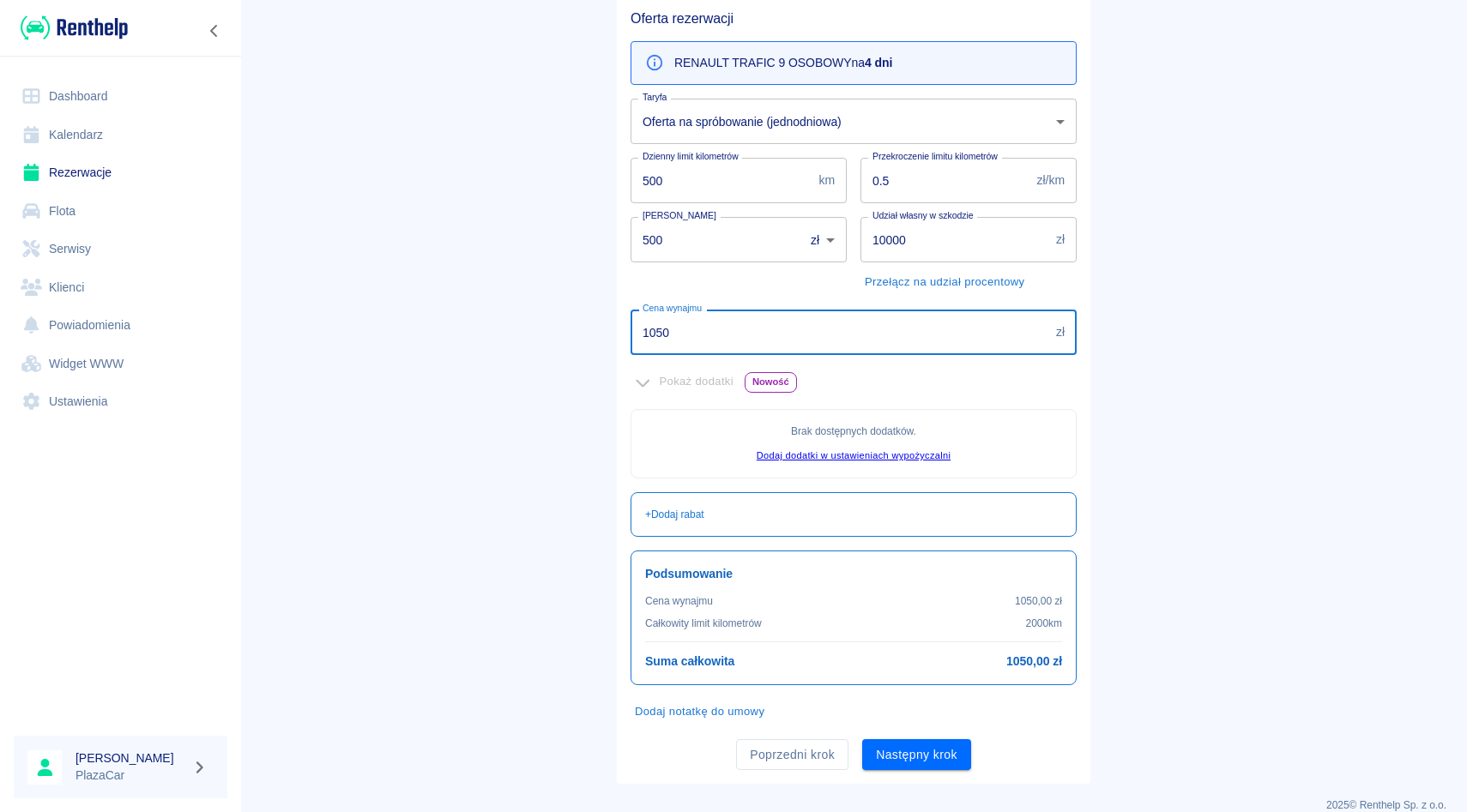
scroll to position [179, 0]
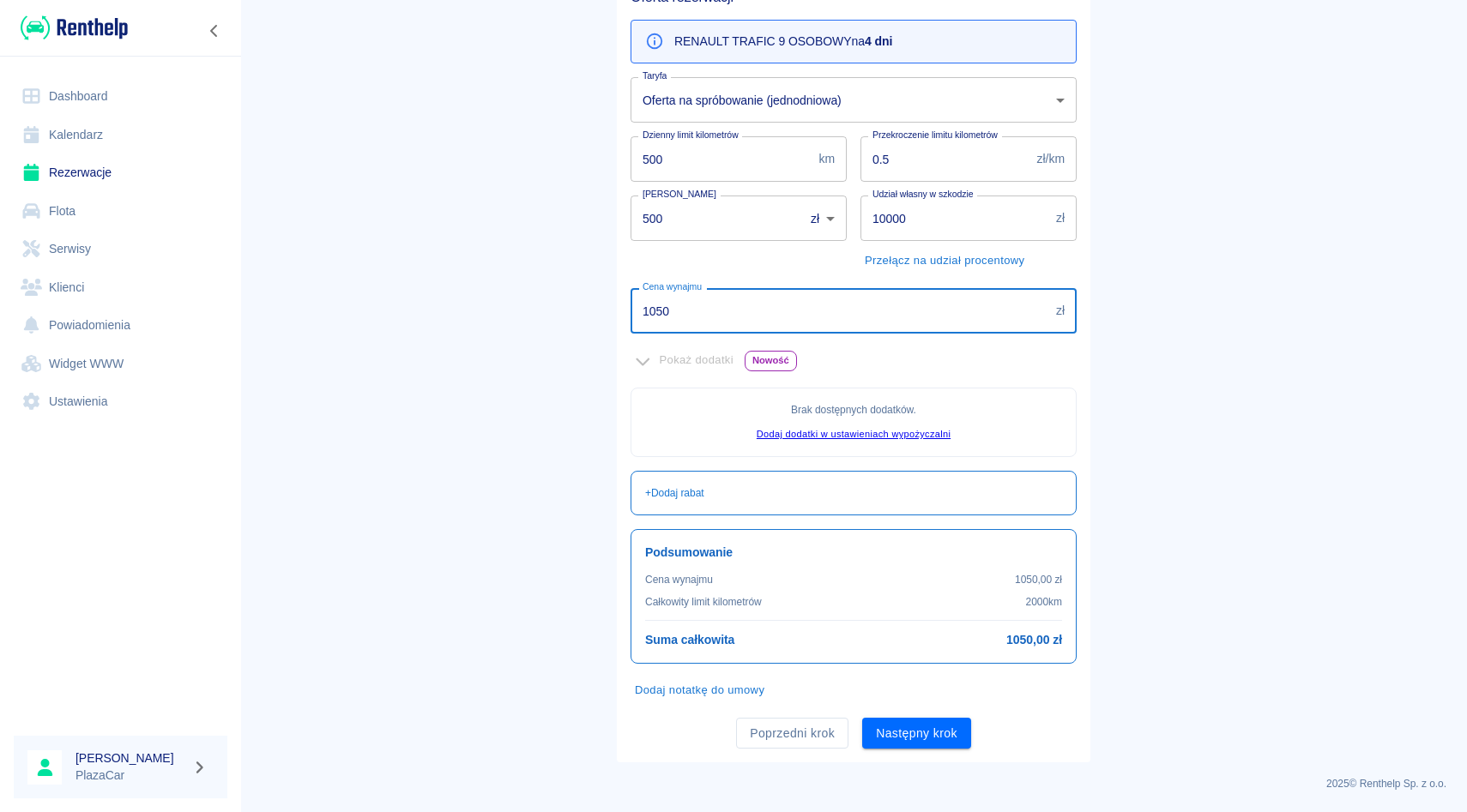
type input "1050"
click at [708, 689] on button "Dodaj notatkę do umowy" at bounding box center [699, 690] width 138 height 27
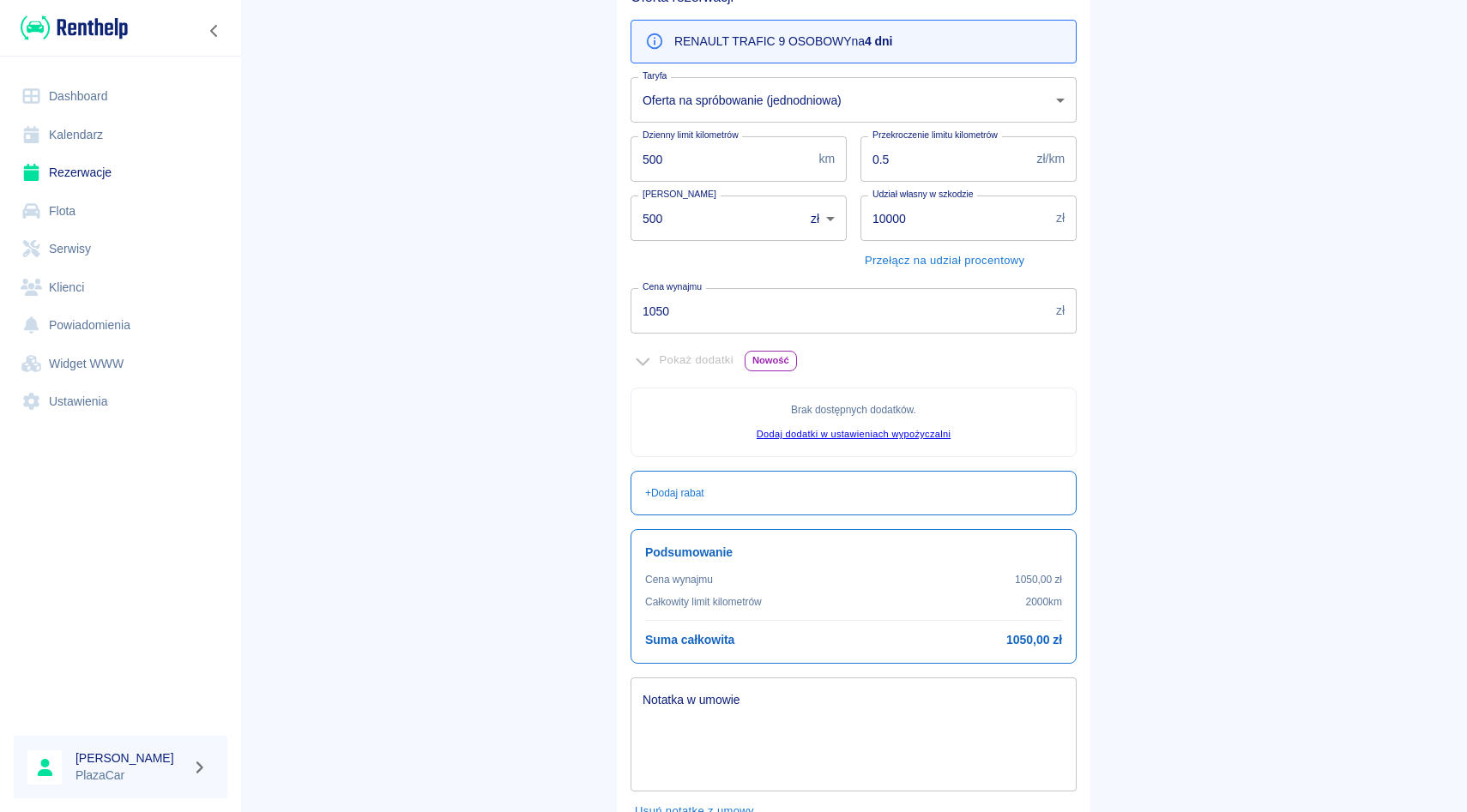
click at [708, 689] on div "x Notatka w umowie" at bounding box center [853, 734] width 446 height 114
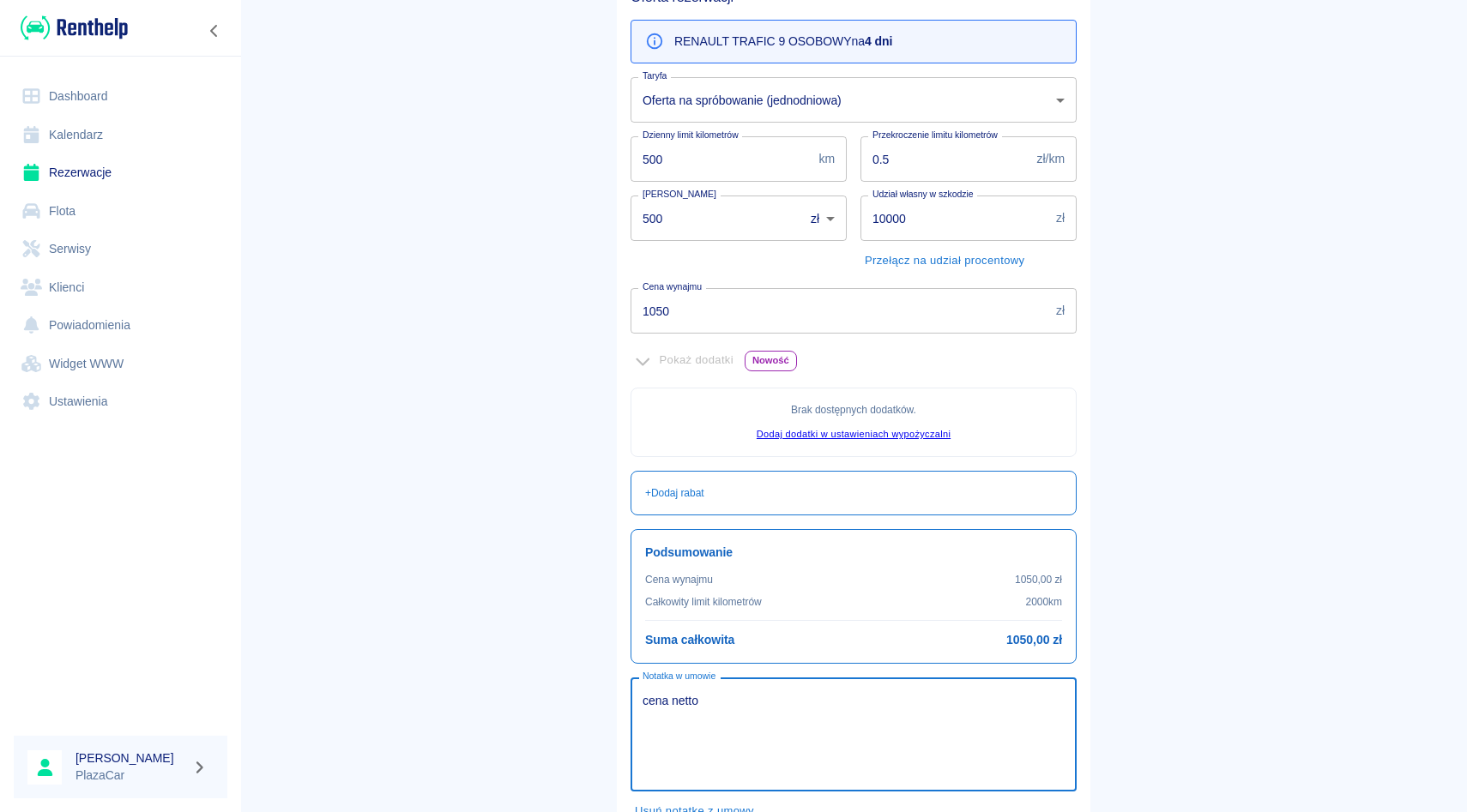
scroll to position [299, 0]
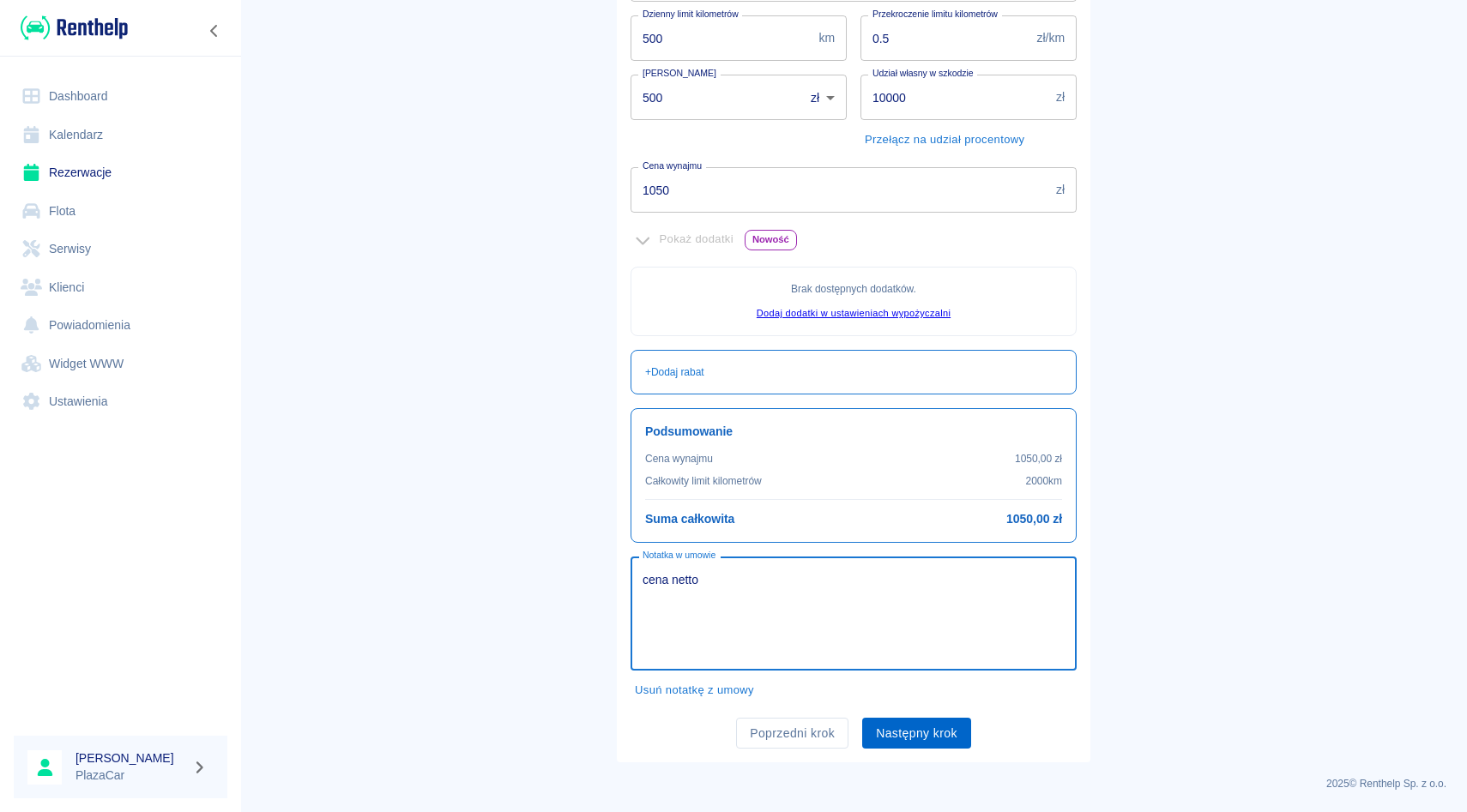
type textarea "cena netto"
click at [903, 727] on button "Następny krok" at bounding box center [917, 734] width 109 height 32
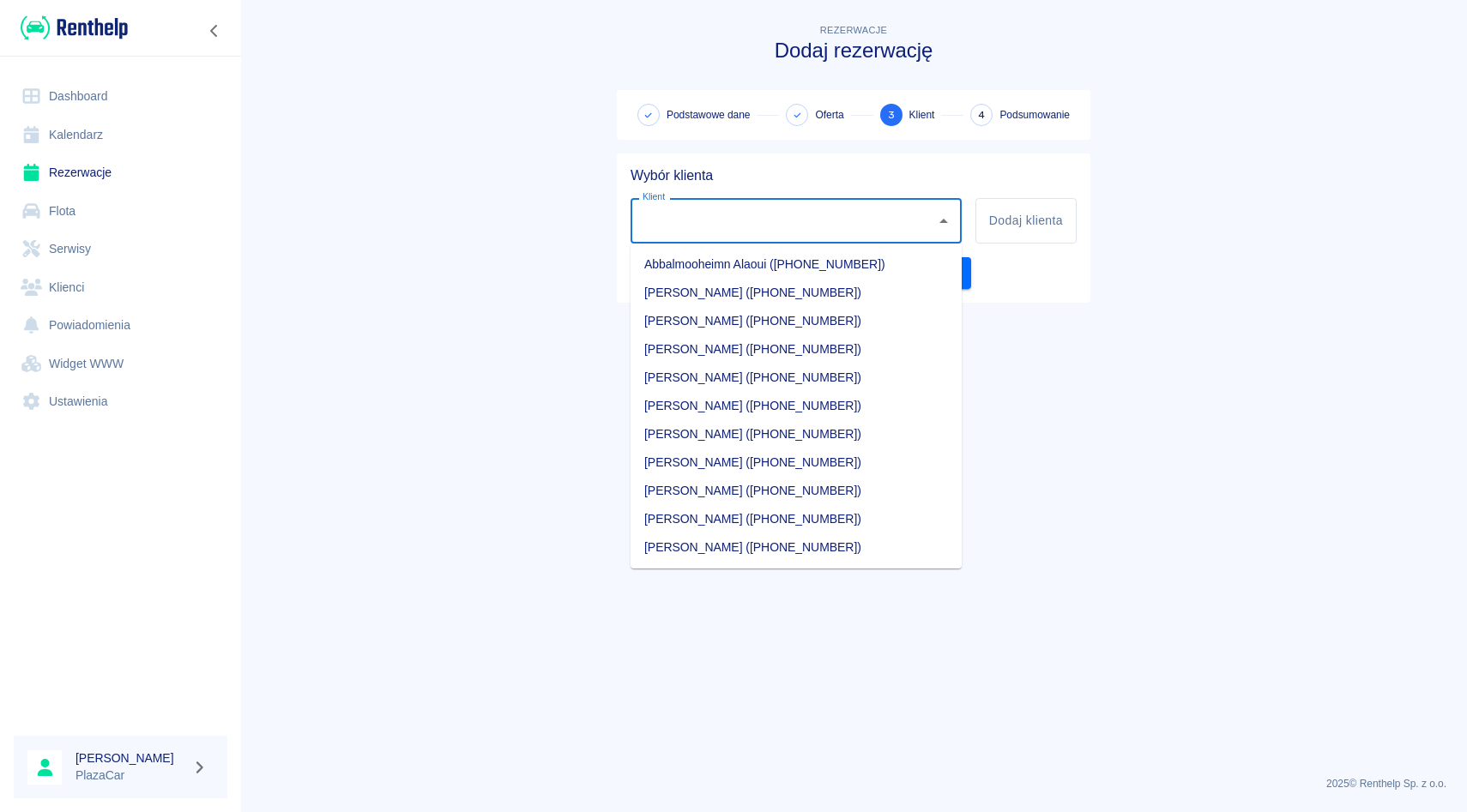
click at [672, 217] on input "Klient" at bounding box center [784, 220] width 290 height 30
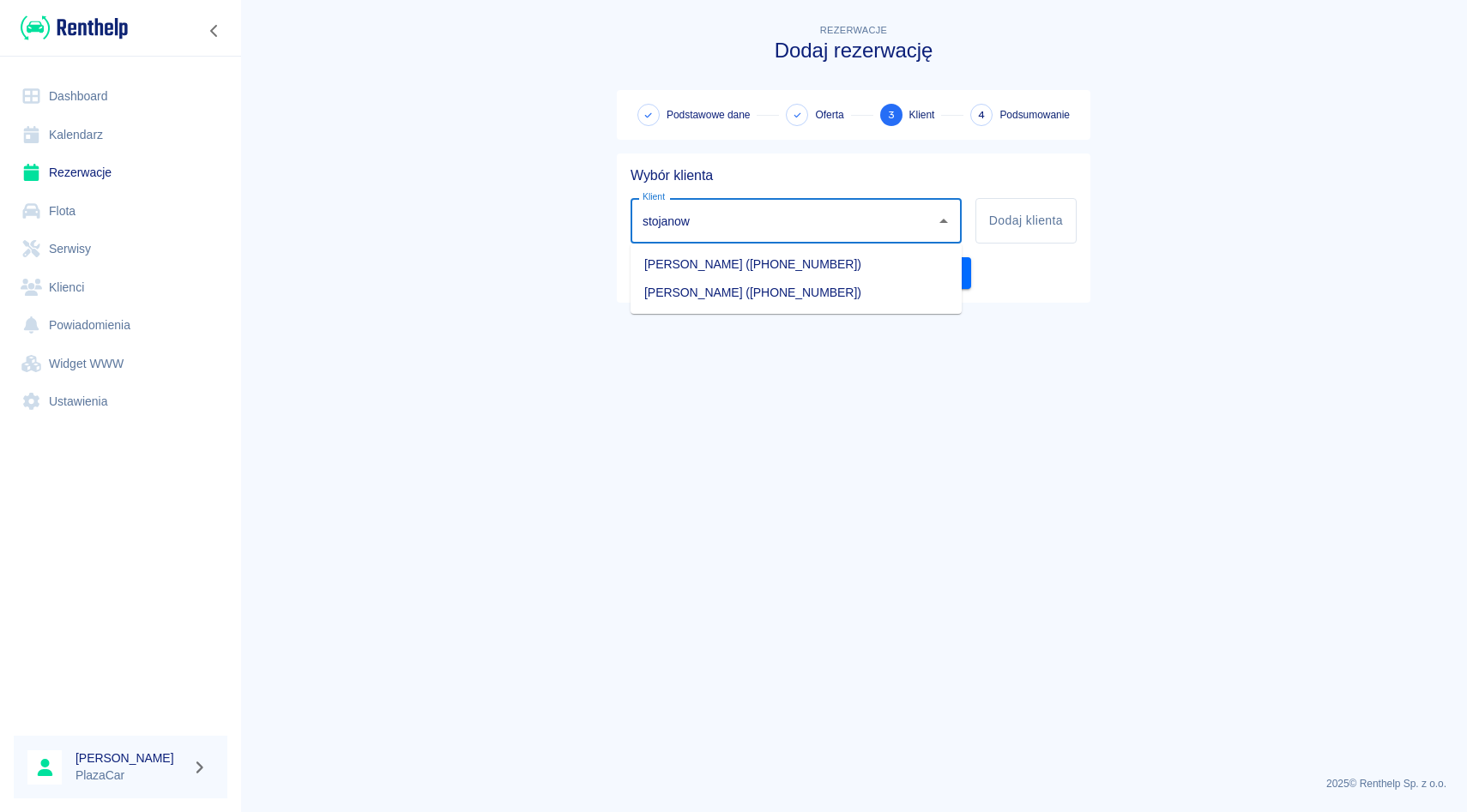
click at [706, 298] on li "[PERSON_NAME] ([PHONE_NUMBER])" at bounding box center [796, 293] width 331 height 29
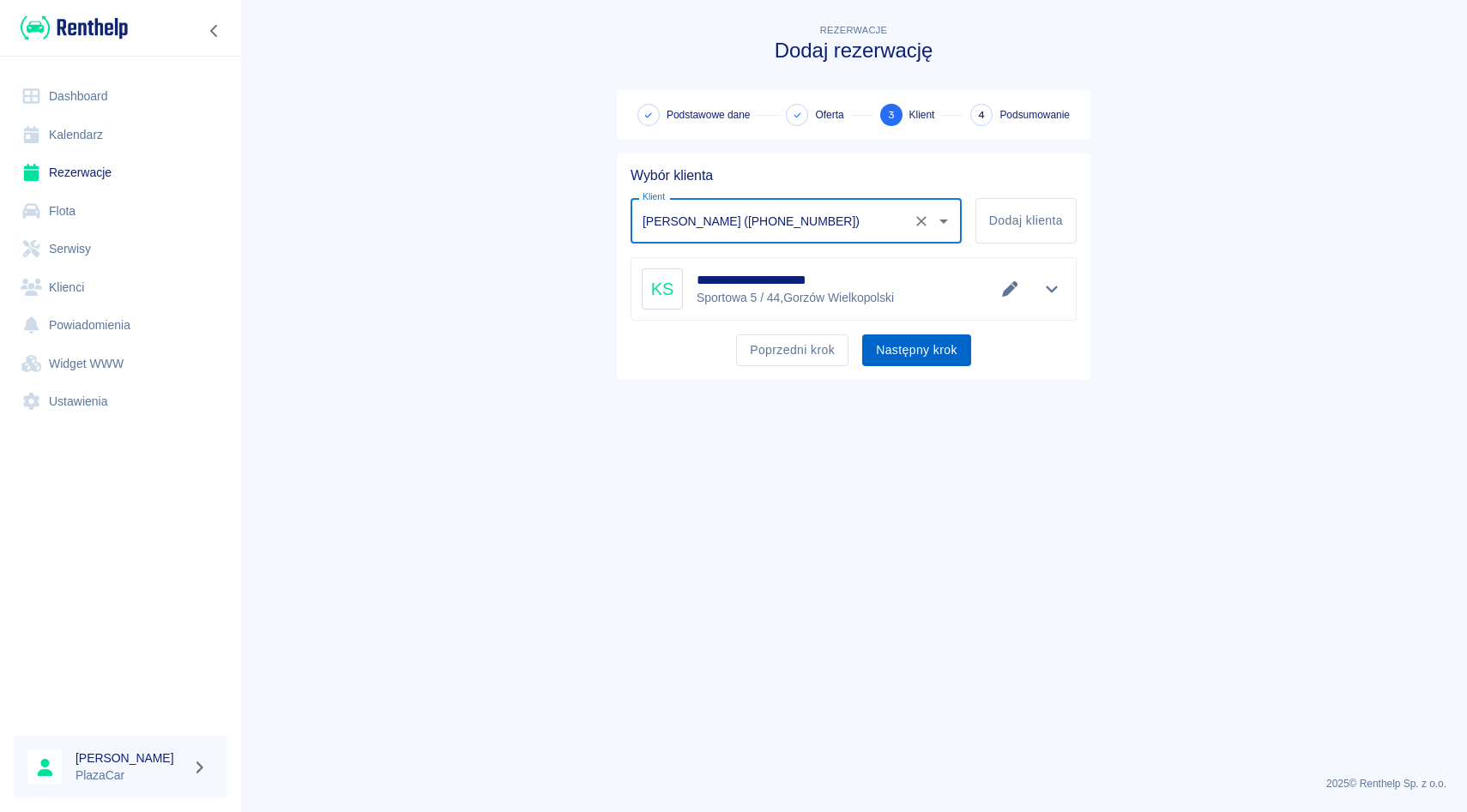
type input "[PERSON_NAME] ([PHONE_NUMBER])"
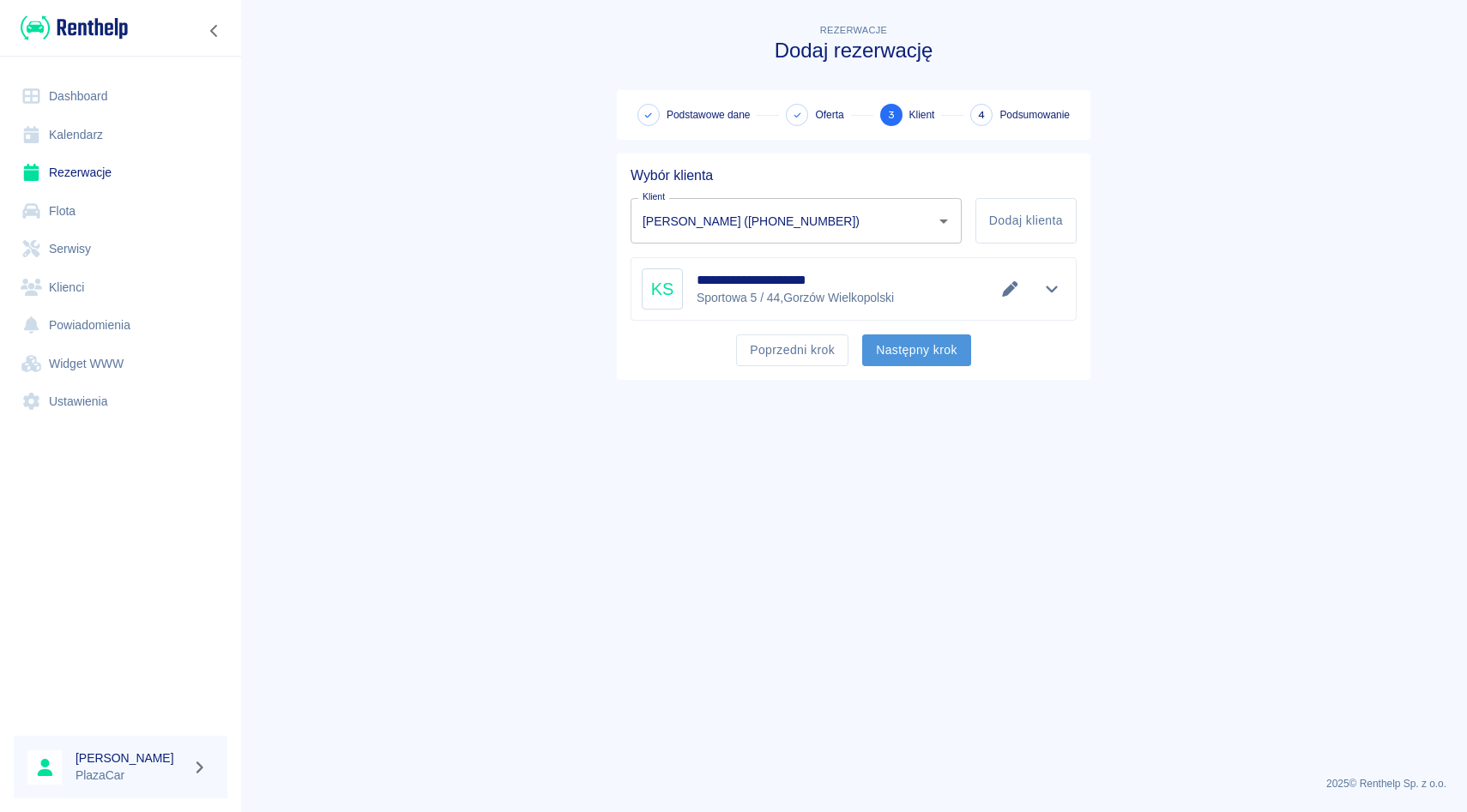
click at [908, 343] on button "Następny krok" at bounding box center [917, 350] width 109 height 32
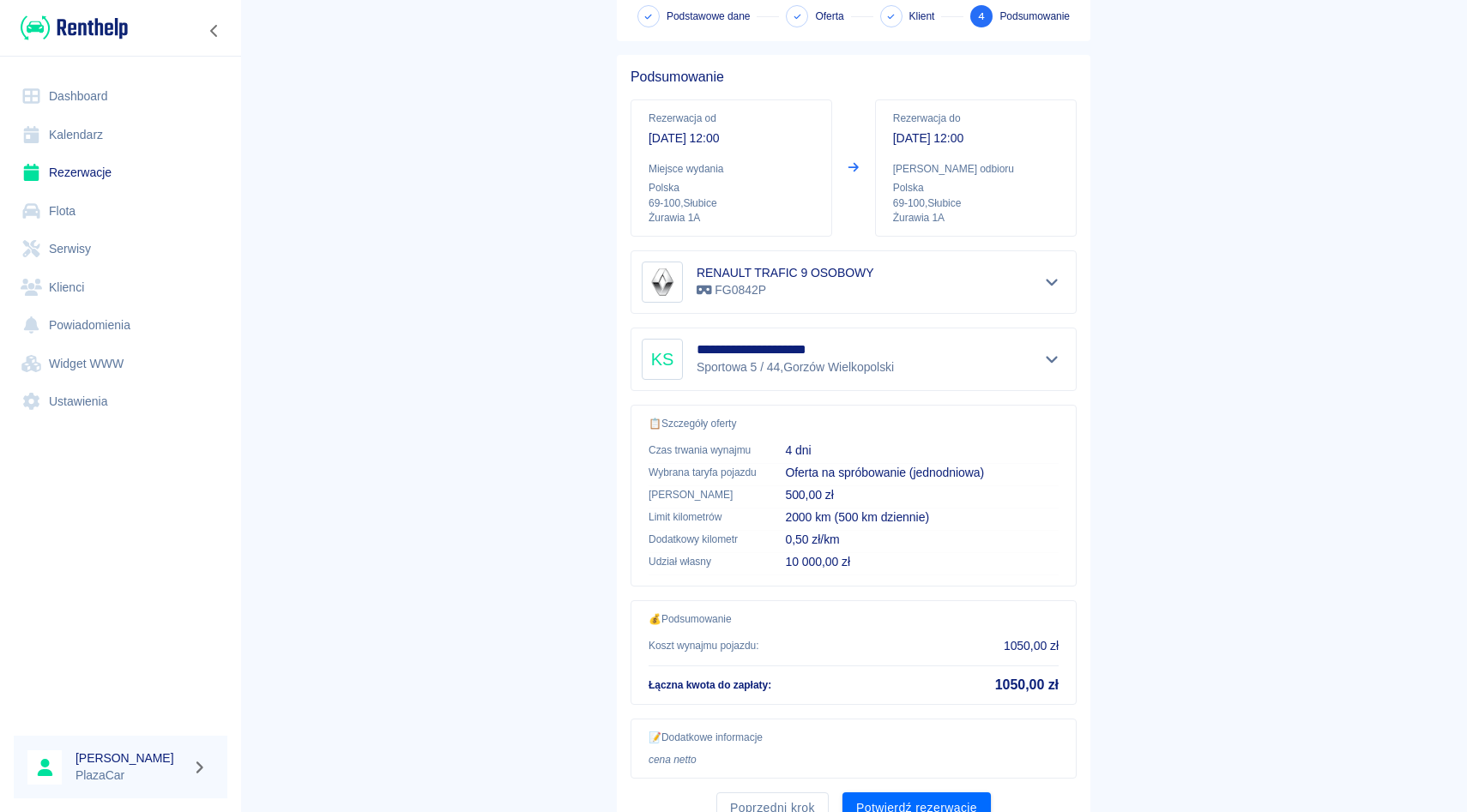
scroll to position [174, 0]
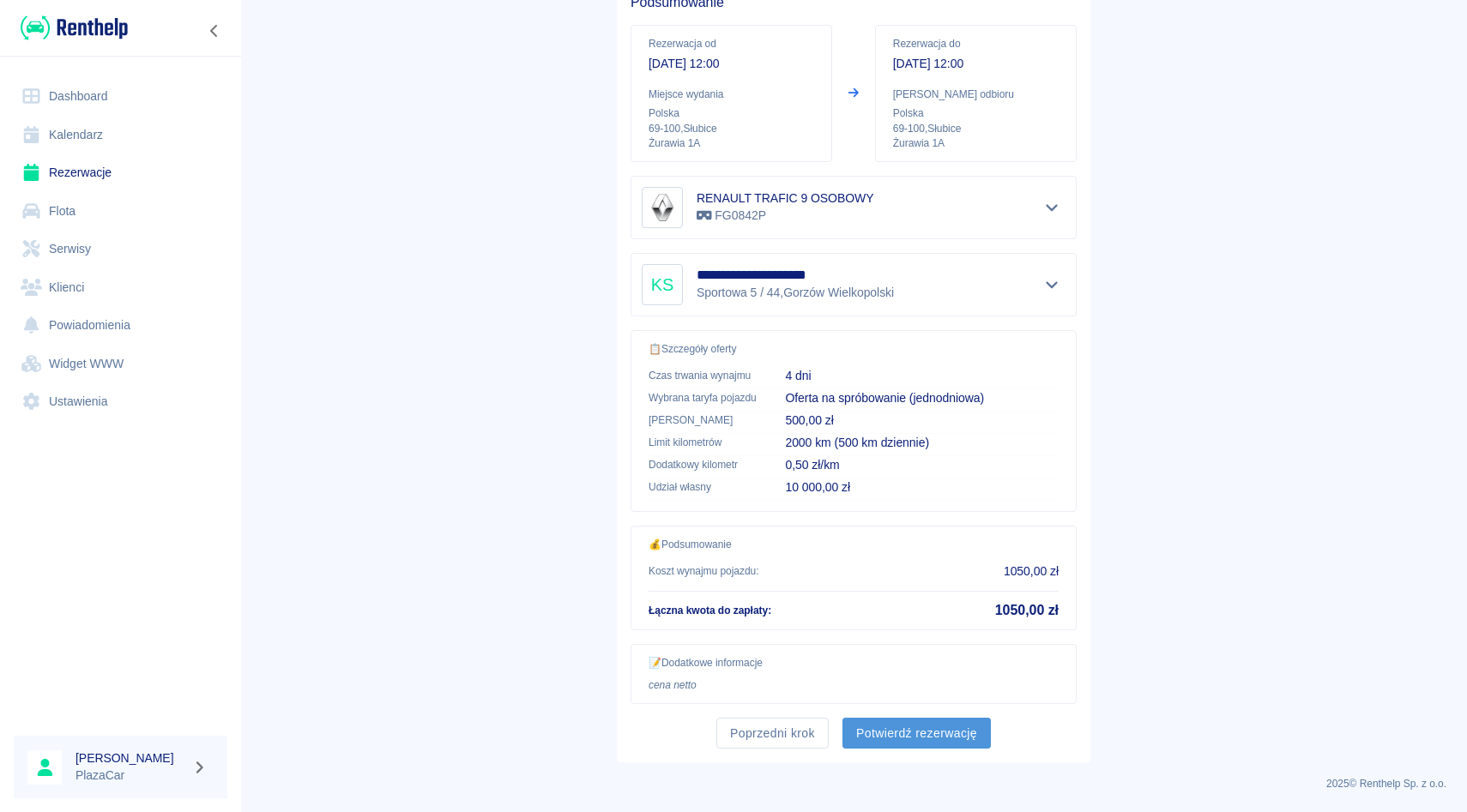
click at [902, 735] on button "Potwierdź rezerwację" at bounding box center [916, 734] width 148 height 32
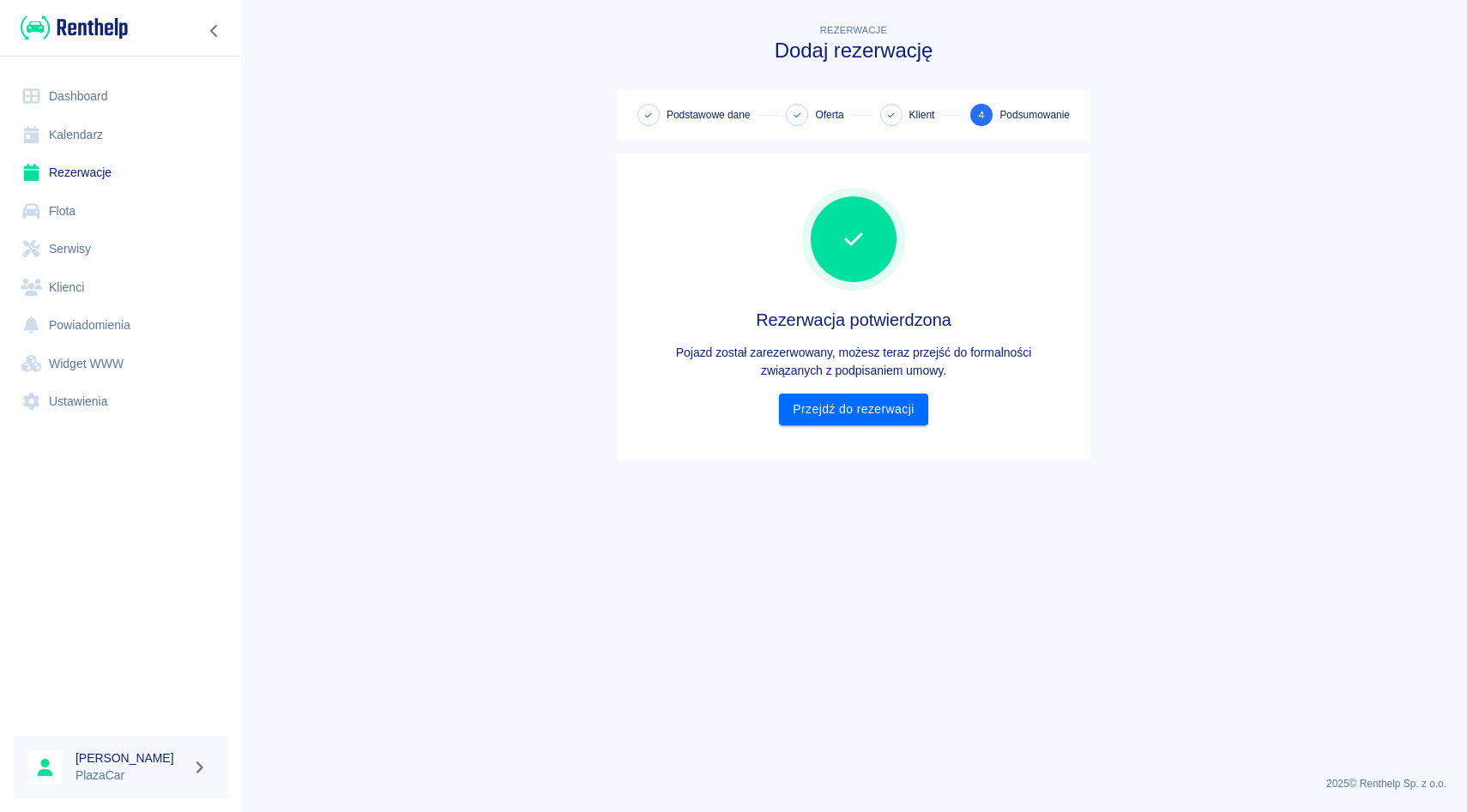
scroll to position [0, 0]
click at [860, 413] on link "Przejdź do rezerwacji" at bounding box center [852, 410] width 148 height 32
